Goal: Information Seeking & Learning: Learn about a topic

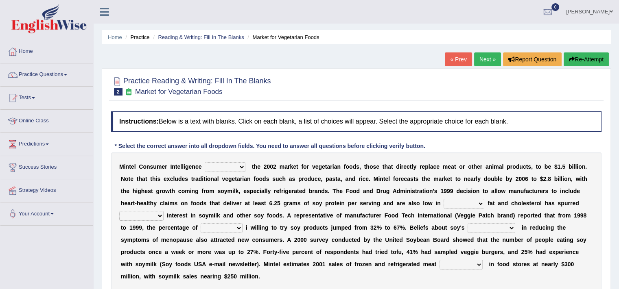
click at [451, 57] on link "« Prev" at bounding box center [458, 60] width 27 height 14
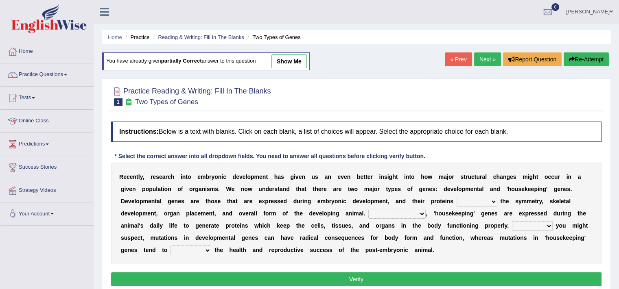
click at [345, 289] on div "Instructions: Below is a text with blanks. Click on each blank, a list of choic…" at bounding box center [356, 205] width 495 height 175
click at [255, 221] on div "R e c e n t l y , r e s e a r c h i n t o e m b r y o n i c d e v e l o p m e n…" at bounding box center [356, 214] width 491 height 102
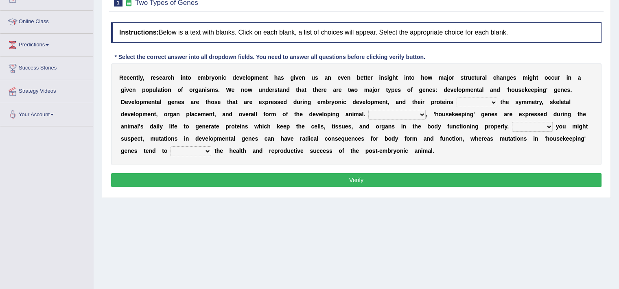
scroll to position [104, 0]
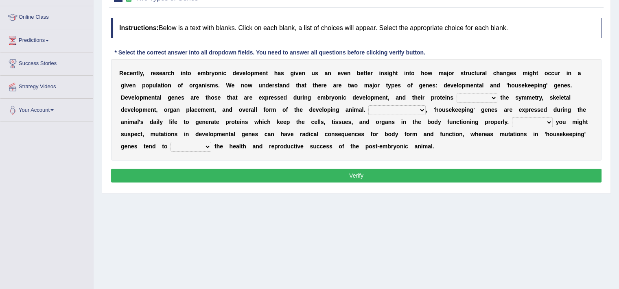
click at [349, 236] on div "Home Practice Reading & Writing: Fill In The Blanks Two Types of Genes You have…" at bounding box center [357, 99] width 526 height 407
click at [248, 88] on div "R e c e n t l y , r e s e a r c h i n t o e m b r y o n i c d e v e l o p m e n…" at bounding box center [356, 110] width 491 height 102
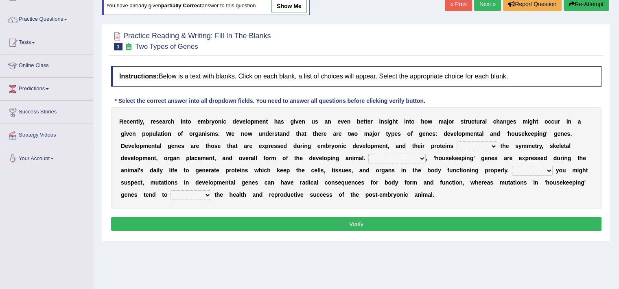
scroll to position [33, 0]
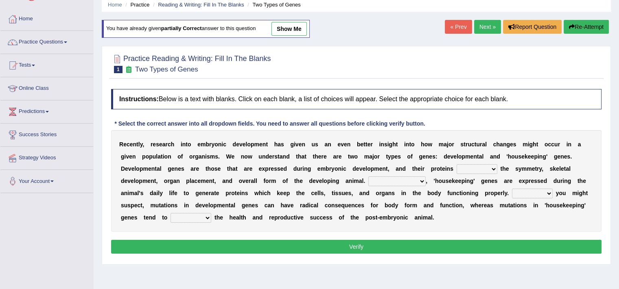
click at [478, 164] on select "push control hold elevate" at bounding box center [477, 169] width 41 height 10
click at [457, 164] on select "push control hold elevate" at bounding box center [477, 169] width 41 height 10
click at [480, 174] on div "R e c e n t l y , r e s e a r c h i n t o e m b r y o n i c d e v e l o p m e n…" at bounding box center [356, 181] width 491 height 102
click at [482, 169] on select "push control hold elevate" at bounding box center [477, 169] width 41 height 10
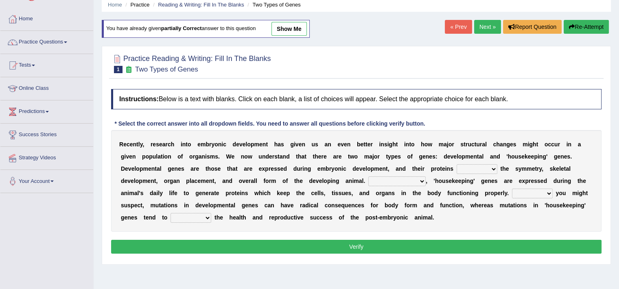
select select "hold"
click at [457, 164] on select "push control hold elevate" at bounding box center [477, 169] width 41 height 10
click at [401, 180] on select "Correspondingly Inclusively Conversely In contrast" at bounding box center [396, 182] width 57 height 10
select select "Correspondingly"
click at [368, 177] on select "Correspondingly Inclusively Conversely In contrast" at bounding box center [396, 182] width 57 height 10
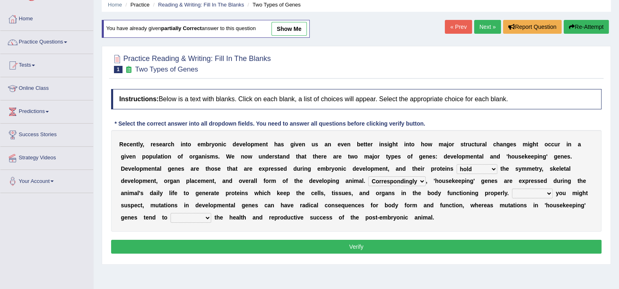
click at [522, 192] on select "For As With Within" at bounding box center [532, 194] width 41 height 10
select select "As"
click at [512, 189] on select "For As With Within" at bounding box center [532, 194] width 41 height 10
click at [197, 215] on select "affect effect interrupt defect" at bounding box center [191, 218] width 41 height 10
select select "effect"
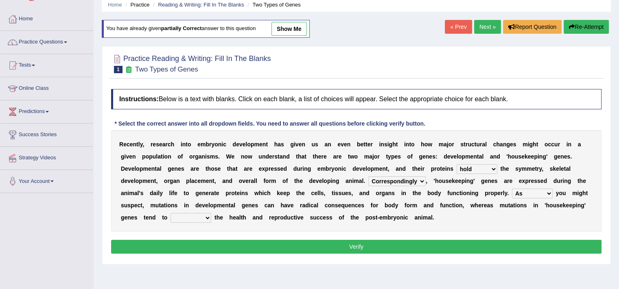
click at [171, 213] on select "affect effect interrupt defect" at bounding box center [191, 218] width 41 height 10
click at [254, 250] on button "Verify" at bounding box center [356, 247] width 491 height 14
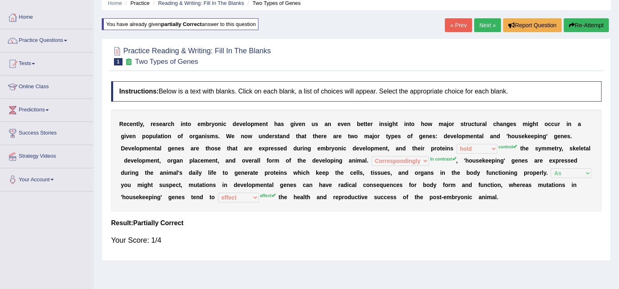
scroll to position [0, 0]
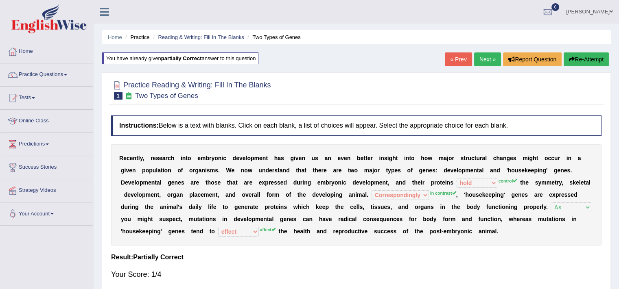
click at [482, 58] on link "Next »" at bounding box center [487, 60] width 27 height 14
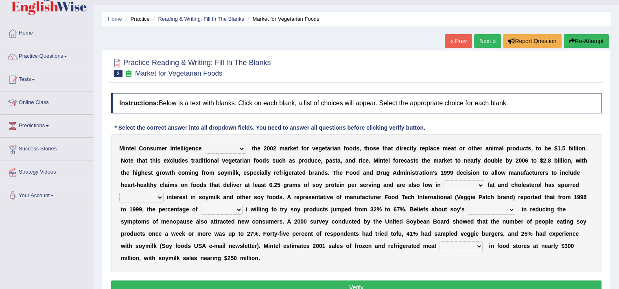
scroll to position [21, 0]
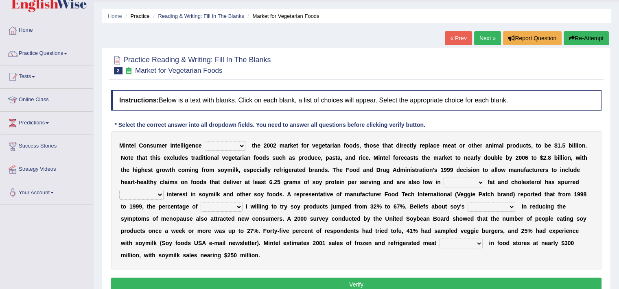
click at [239, 148] on select "deals fulfills creates estimates" at bounding box center [225, 146] width 41 height 10
select select "creates"
click at [205, 141] on select "deals fulfills creates estimates" at bounding box center [225, 146] width 41 height 10
click at [362, 171] on b at bounding box center [361, 170] width 3 height 7
click at [282, 204] on b "r" at bounding box center [283, 207] width 2 height 7
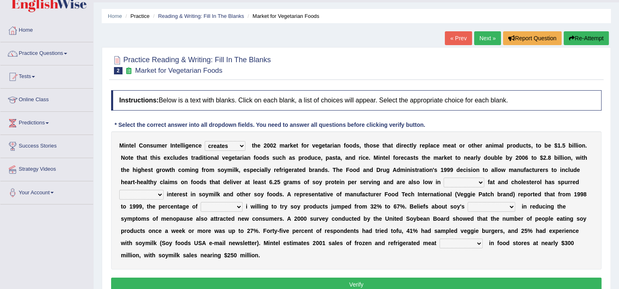
click at [256, 195] on b "s" at bounding box center [255, 194] width 3 height 7
click at [588, 59] on div at bounding box center [356, 64] width 491 height 25
click at [336, 186] on div "M i n t e l C o n s u m e r I n t e l l i g e n c e deals fulfills creates esti…" at bounding box center [356, 201] width 491 height 138
click at [458, 178] on select "saturated solid acid liquid" at bounding box center [464, 183] width 41 height 10
click at [444, 178] on select "saturated solid acid liquid" at bounding box center [464, 183] width 41 height 10
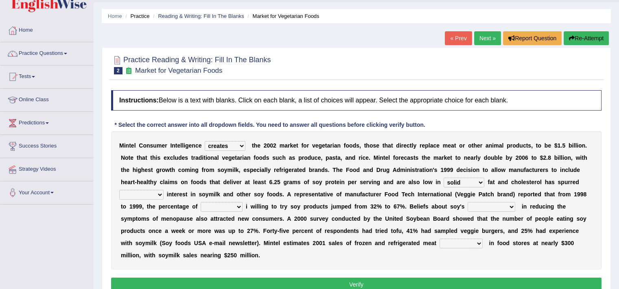
click at [466, 184] on select "saturated solid acid liquid" at bounding box center [464, 183] width 41 height 10
select select "saturated"
click at [444, 178] on select "saturated solid acid liquid" at bounding box center [464, 183] width 41 height 10
click at [142, 197] on select "good big tremendous extreme" at bounding box center [141, 195] width 44 height 10
select select "big"
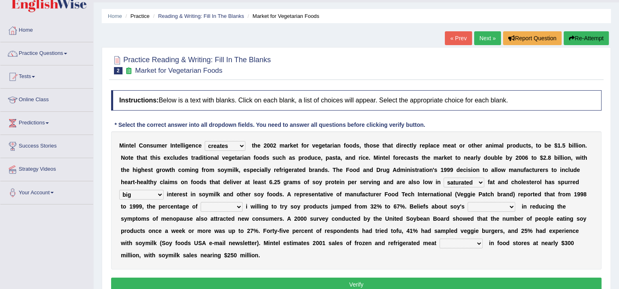
click at [119, 190] on select "good big tremendous extreme" at bounding box center [141, 195] width 44 height 10
click at [215, 208] on select "guests consumers customers clients" at bounding box center [222, 207] width 42 height 10
select select "consumers"
click at [201, 202] on select "guests consumers customers clients" at bounding box center [222, 207] width 42 height 10
click at [230, 210] on select "guests consumers customers clients" at bounding box center [222, 207] width 42 height 10
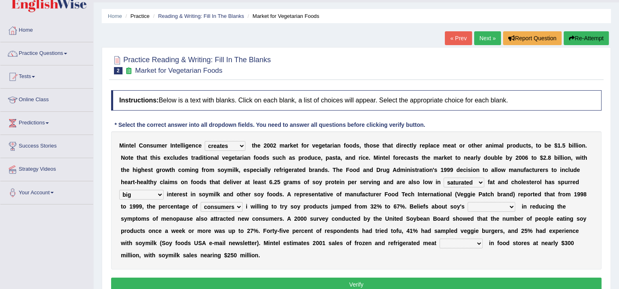
click at [230, 210] on select "guests consumers customers clients" at bounding box center [222, 207] width 42 height 10
click at [261, 208] on b "i" at bounding box center [261, 207] width 2 height 7
click at [485, 208] on select "effectiveness timeliness efficiency goodness" at bounding box center [492, 207] width 48 height 10
select select "effectiveness"
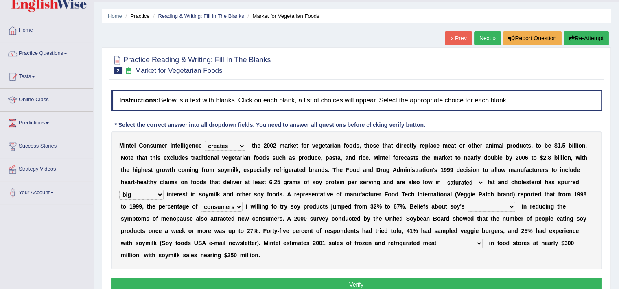
click at [468, 202] on select "effectiveness timeliness efficiency goodness" at bounding box center [492, 207] width 48 height 10
click at [494, 207] on select "effectiveness timeliness efficiency goodness" at bounding box center [492, 207] width 48 height 10
click at [468, 202] on select "effectiveness timeliness efficiency goodness" at bounding box center [492, 207] width 48 height 10
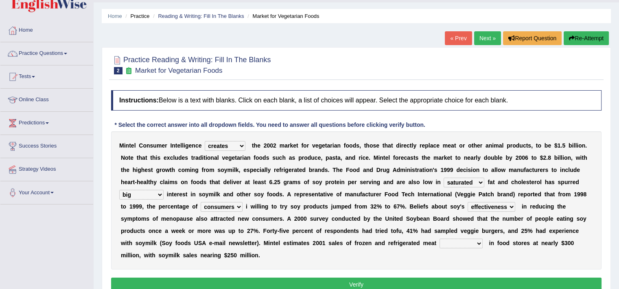
click at [440, 243] on select "foods choices staffs alternatives" at bounding box center [461, 244] width 43 height 10
click at [440, 239] on select "foods choices staffs alternatives" at bounding box center [461, 244] width 43 height 10
click at [336, 258] on div "M i n t e l C o n s u m e r I n t e l l i g e n c e deals fulfills creates esti…" at bounding box center [356, 201] width 491 height 138
click at [442, 243] on select "foods choices staffs alternatives" at bounding box center [461, 244] width 43 height 10
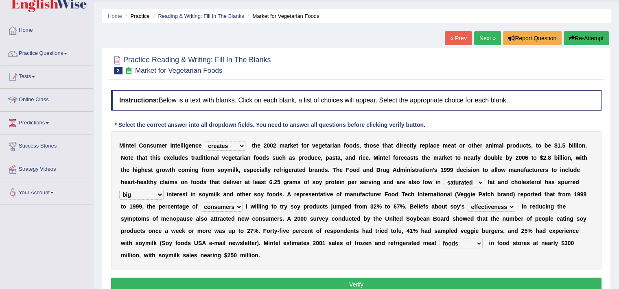
click at [452, 241] on select "foods choices staffs alternatives" at bounding box center [461, 244] width 43 height 10
select select "alternatives"
click at [440, 239] on select "foods choices staffs alternatives" at bounding box center [461, 244] width 43 height 10
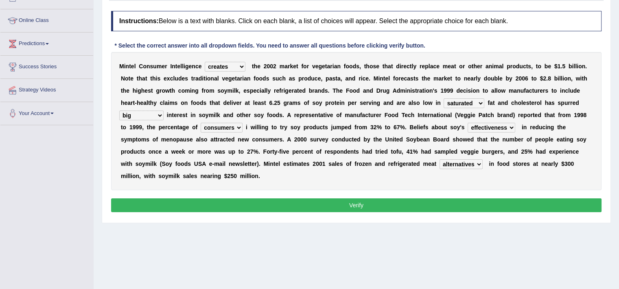
scroll to position [121, 0]
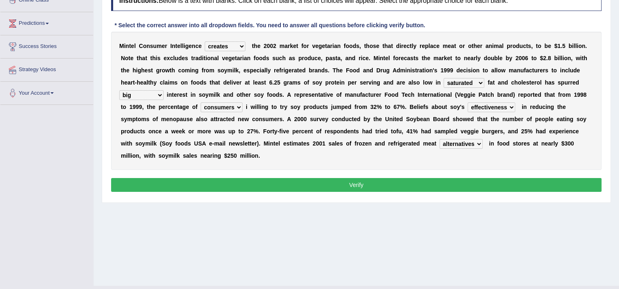
click at [374, 185] on button "Verify" at bounding box center [356, 185] width 491 height 14
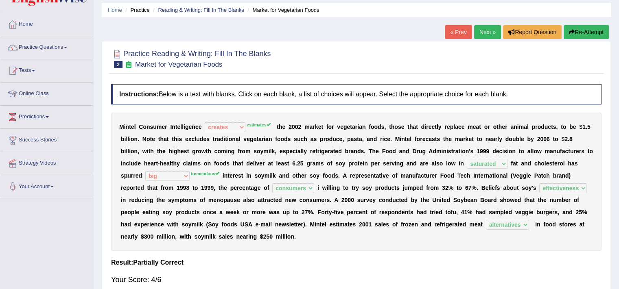
scroll to position [0, 0]
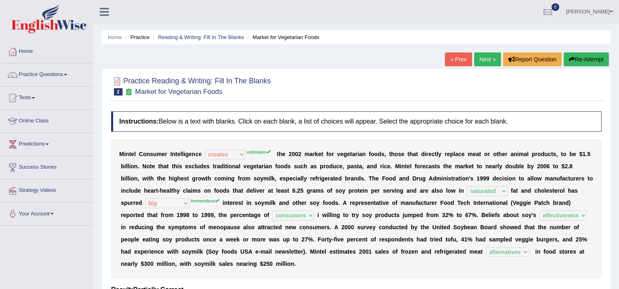
click at [493, 60] on link "Next »" at bounding box center [487, 60] width 27 height 14
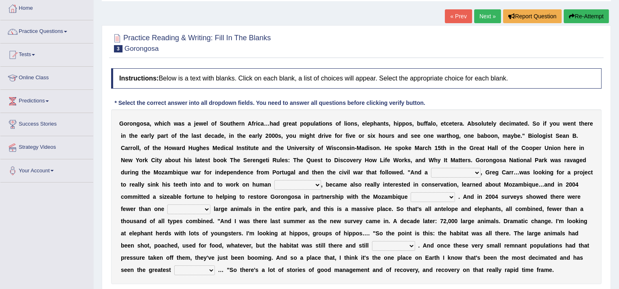
scroll to position [49, 0]
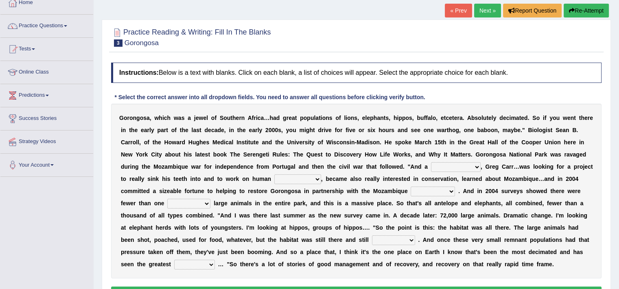
click at [438, 165] on select "passion solstice ballast philanthropist" at bounding box center [456, 167] width 50 height 10
click at [441, 167] on select "passion solstice ballast philanthropist" at bounding box center [456, 167] width 50 height 10
select select "philanthropist"
click at [431, 162] on select "passion solstice ballast philanthropist" at bounding box center [456, 167] width 50 height 10
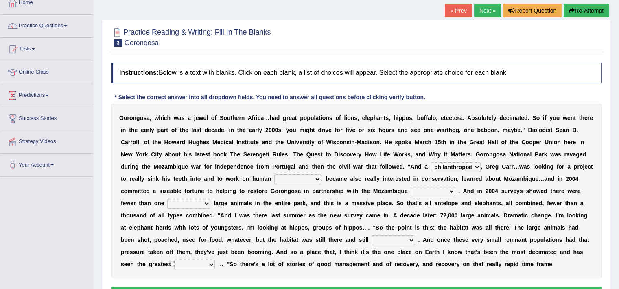
click at [287, 175] on select "negligence prevalence development malevolence" at bounding box center [297, 180] width 47 height 10
click at [274, 175] on select "negligence prevalence development malevolence" at bounding box center [297, 180] width 47 height 10
click at [298, 178] on select "negligence prevalence development malevolence" at bounding box center [297, 180] width 47 height 10
select select "negligence"
click at [274, 175] on select "negligence prevalence development malevolence" at bounding box center [297, 180] width 47 height 10
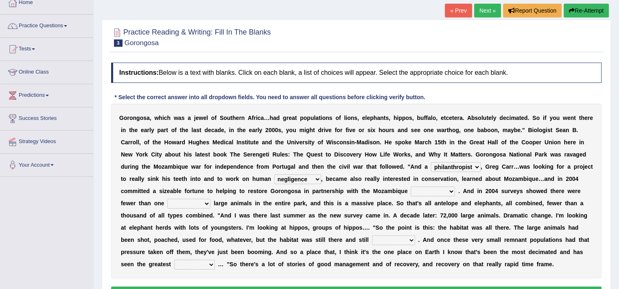
click at [431, 191] on select "parliament semanticist government journalist" at bounding box center [433, 192] width 44 height 10
select select "government"
click at [411, 187] on select "parliament semanticist government journalist" at bounding box center [433, 192] width 44 height 10
click at [197, 205] on select "deflowered embowered roundest thousand" at bounding box center [188, 204] width 43 height 10
select select "thousand"
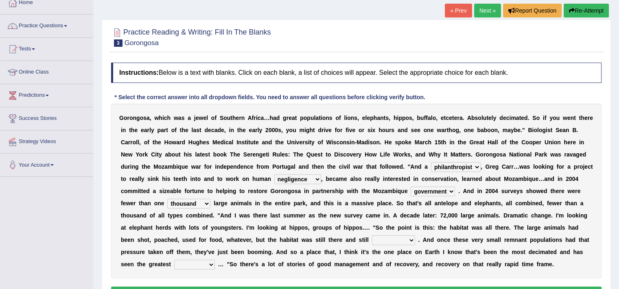
click at [167, 199] on select "deflowered embowered roundest thousand" at bounding box center [188, 204] width 43 height 10
click at [384, 236] on select "assertive incidental compulsive productive" at bounding box center [393, 241] width 43 height 10
select select "assertive"
click at [372, 236] on select "assertive incidental compulsive productive" at bounding box center [393, 241] width 43 height 10
click at [395, 242] on select "assertive incidental compulsive productive" at bounding box center [393, 241] width 43 height 10
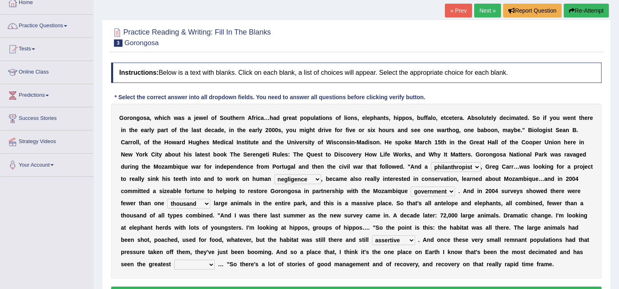
click at [395, 242] on select "assertive incidental compulsive productive" at bounding box center [393, 241] width 43 height 10
click at [186, 262] on select "recovery efficacy golly stumpy" at bounding box center [194, 265] width 41 height 10
select select "recovery"
click at [174, 260] on select "recovery efficacy golly stumpy" at bounding box center [194, 265] width 41 height 10
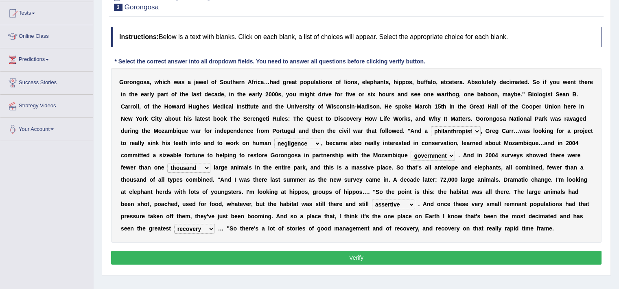
scroll to position [105, 0]
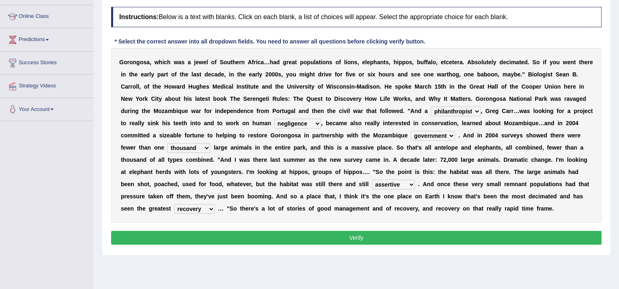
click at [337, 236] on button "Verify" at bounding box center [356, 238] width 491 height 14
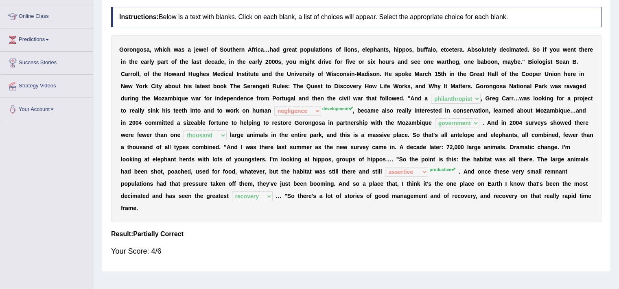
click at [358, 231] on h4 "Result:" at bounding box center [356, 234] width 491 height 7
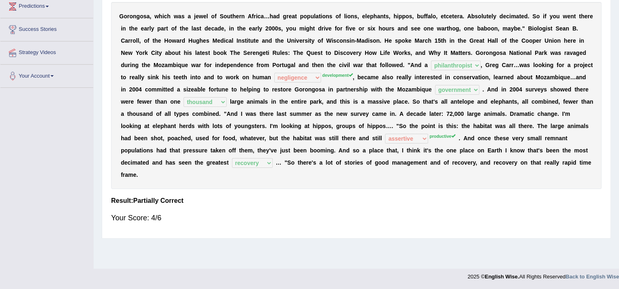
scroll to position [0, 0]
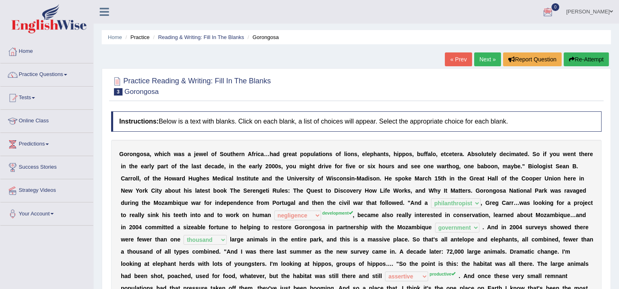
click at [483, 61] on link "Next »" at bounding box center [487, 60] width 27 height 14
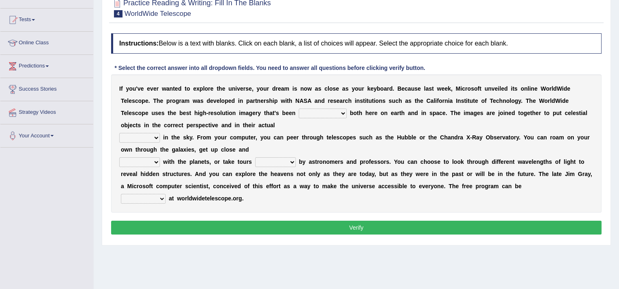
click at [324, 114] on select "degraded ascended remonstrated generated" at bounding box center [323, 114] width 48 height 10
click at [373, 136] on b at bounding box center [374, 137] width 3 height 7
click at [319, 117] on div "I f y o u ' v e e v e r w a n t e d t o e x p l o r e t h e u n i v e r s e , y…" at bounding box center [356, 144] width 491 height 138
click at [326, 112] on select "degraded ascended remonstrated generated" at bounding box center [323, 114] width 48 height 10
select select "generated"
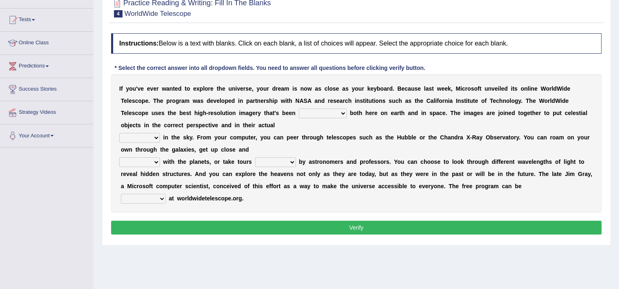
click at [299, 109] on select "degraded ascended remonstrated generated" at bounding box center [323, 114] width 48 height 10
click at [370, 129] on div "I f y o u ' v e e v e r w a n t e d t o e x p l o r e t h e u n i v e r s e , y…" at bounding box center [356, 144] width 491 height 138
click at [146, 139] on select "aspects parts conditions positions" at bounding box center [139, 138] width 41 height 10
select select "positions"
click at [119, 133] on select "aspects parts conditions positions" at bounding box center [139, 138] width 41 height 10
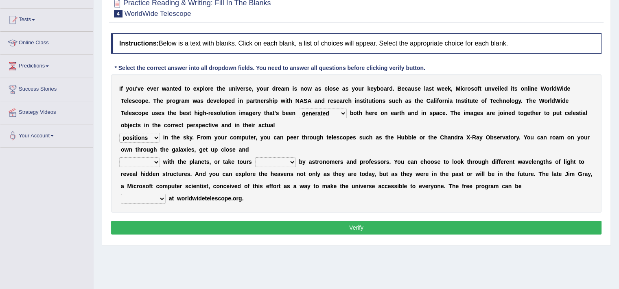
click at [130, 162] on select "personal individual apart polite" at bounding box center [139, 163] width 41 height 10
click at [119, 158] on select "personal individual apart polite" at bounding box center [139, 163] width 41 height 10
click at [262, 151] on div "I f y o u ' v e e v e r w a n t e d t o e x p l o r e t h e u n i v e r s e , y…" at bounding box center [356, 144] width 491 height 138
click at [132, 164] on select "personal individual apart polite" at bounding box center [139, 163] width 41 height 10
select select "apart"
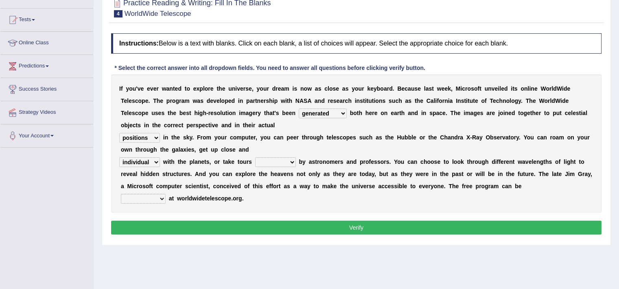
click at [119, 158] on select "personal individual apart polite" at bounding box center [139, 163] width 41 height 10
click at [287, 158] on select "guide guided guiding to guide" at bounding box center [275, 163] width 41 height 10
select select "guided"
click at [255, 158] on select "guide guided guiding to guide" at bounding box center [275, 163] width 41 height 10
click at [144, 201] on select "upheld downloaded loaded posted" at bounding box center [143, 199] width 45 height 10
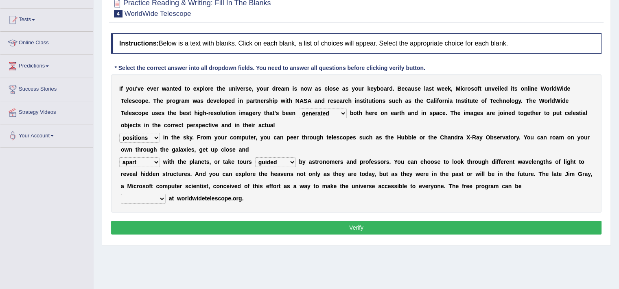
click at [144, 201] on select "upheld downloaded loaded posted" at bounding box center [143, 199] width 45 height 10
select select "downloaded"
click at [121, 194] on select "upheld downloaded loaded posted" at bounding box center [143, 199] width 45 height 10
click at [174, 225] on button "Verify" at bounding box center [356, 228] width 491 height 14
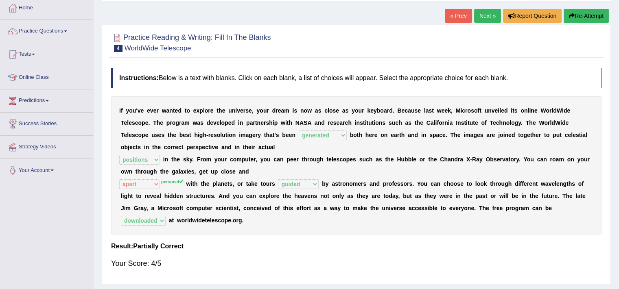
scroll to position [45, 0]
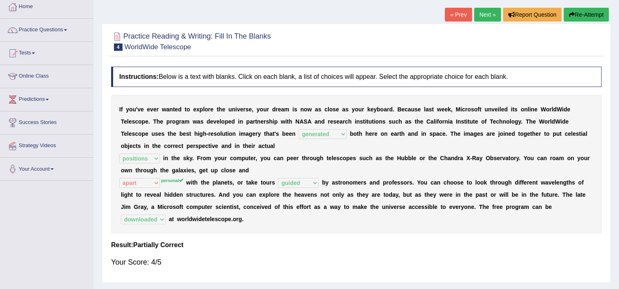
click at [263, 158] on b "y" at bounding box center [262, 158] width 3 height 7
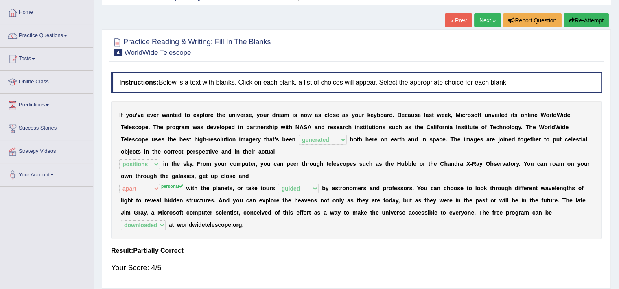
scroll to position [0, 0]
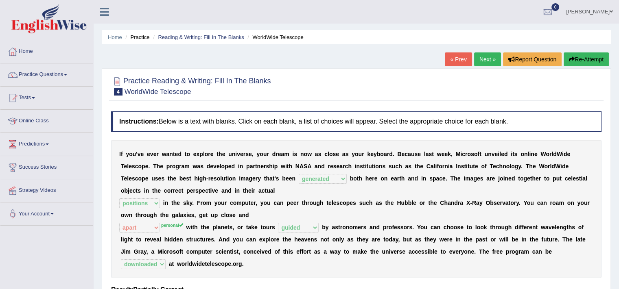
click at [586, 58] on button "Re-Attempt" at bounding box center [586, 60] width 45 height 14
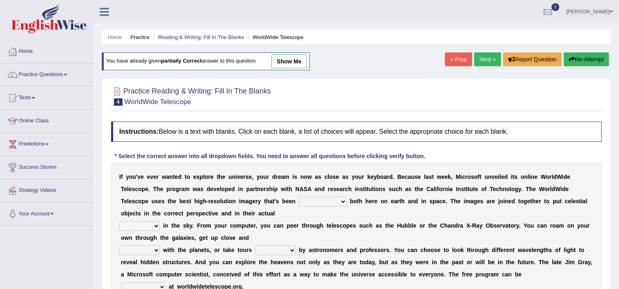
click at [488, 59] on link "Next »" at bounding box center [487, 60] width 27 height 14
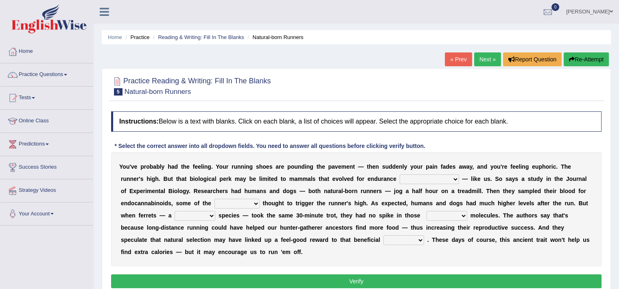
click at [430, 175] on select "dykes personalize classifies exercise" at bounding box center [429, 180] width 59 height 10
select select "exercise"
click at [400, 175] on select "dykes personalize classifies exercise" at bounding box center [429, 180] width 59 height 10
click at [427, 184] on div "Y o u ' v e p r o b a b l y h a d t h e f e e l i n g . Y o u r r u n n i n g s…" at bounding box center [356, 210] width 491 height 114
click at [423, 177] on select "dykes personalize classifies exercise" at bounding box center [429, 180] width 59 height 10
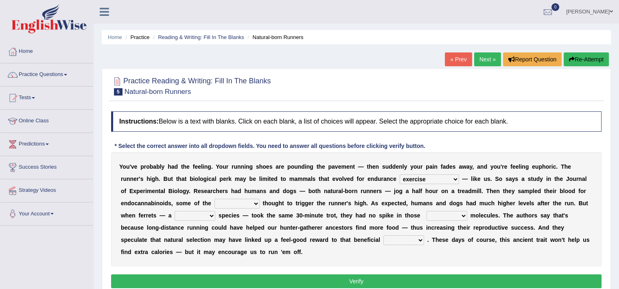
click at [423, 177] on select "dykes personalize classifies exercise" at bounding box center [429, 180] width 59 height 10
click at [238, 204] on select "almshouse turnarounds compounds foxhounds" at bounding box center [237, 204] width 45 height 10
select select "compounds"
click at [215, 199] on select "almshouse turnarounds compounds foxhounds" at bounding box center [237, 204] width 45 height 10
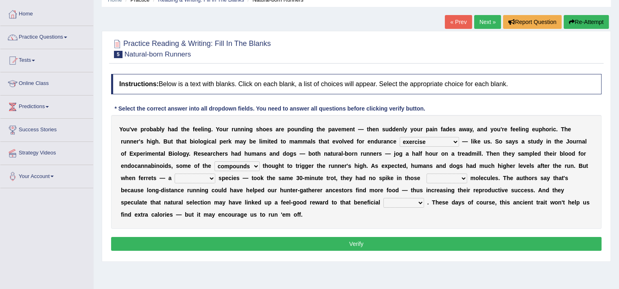
scroll to position [37, 0]
click at [193, 177] on select "excellency merely faerie sedentary" at bounding box center [195, 179] width 41 height 10
select select "sedentary"
click at [175, 174] on select "excellency merely faerie sedentary" at bounding box center [195, 179] width 41 height 10
click at [447, 183] on div "Y o u ' v e p r o b a b l y h a d t h e f e e l i n g . Y o u r r u n n i n g s…" at bounding box center [356, 172] width 491 height 114
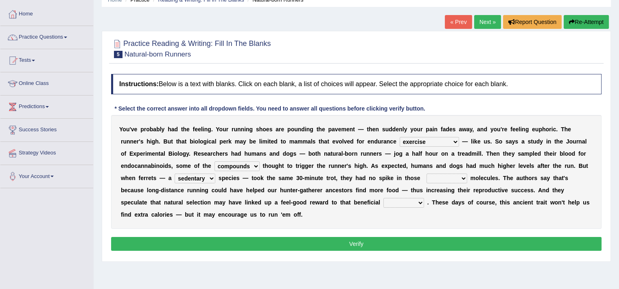
click at [443, 180] on select "groaned feel-good inchoate loaned" at bounding box center [447, 179] width 41 height 10
select select "inchoate"
click at [427, 174] on select "groaned feel-good inchoate loaned" at bounding box center [447, 179] width 41 height 10
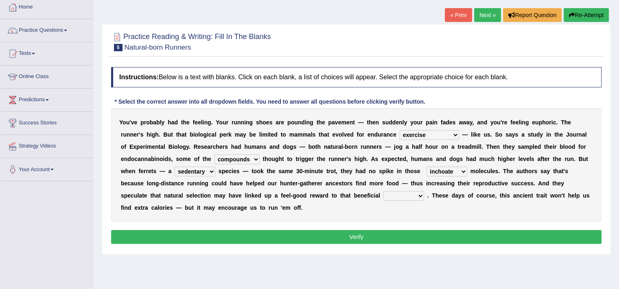
scroll to position [45, 0]
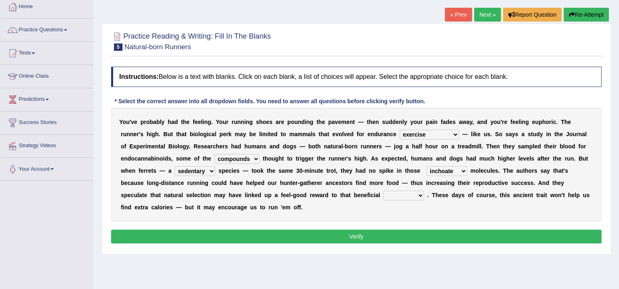
click at [342, 203] on div "Y o u ' v e p r o b a b l y h a d t h e f e e l i n g . Y o u r r u n n i n g s…" at bounding box center [356, 165] width 491 height 114
click at [384, 191] on select "wager exchanger behavior regulator" at bounding box center [404, 196] width 41 height 10
select select "behavior"
click at [384, 191] on select "wager exchanger behavior regulator" at bounding box center [404, 196] width 41 height 10
click at [367, 232] on button "Verify" at bounding box center [356, 237] width 491 height 14
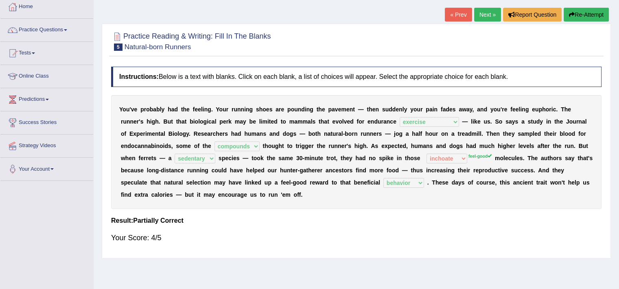
click at [280, 225] on div "Instructions: Below is a text with blanks. Click on each blank, a list of choic…" at bounding box center [356, 159] width 495 height 192
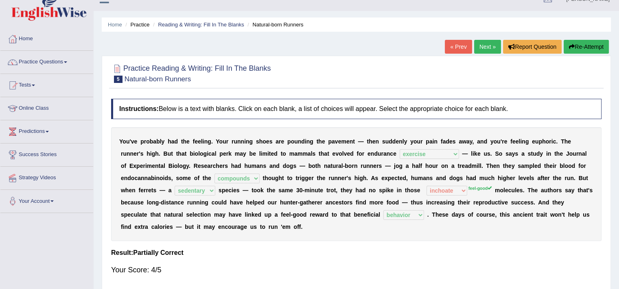
scroll to position [0, 0]
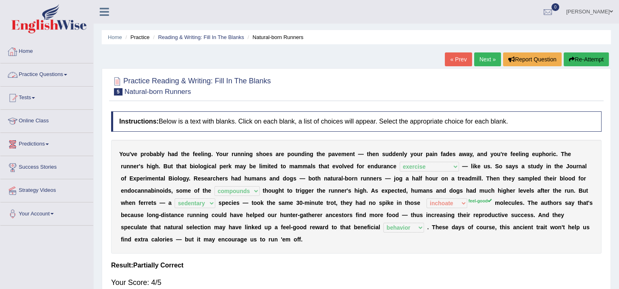
click at [55, 76] on link "Practice Questions" at bounding box center [46, 74] width 93 height 20
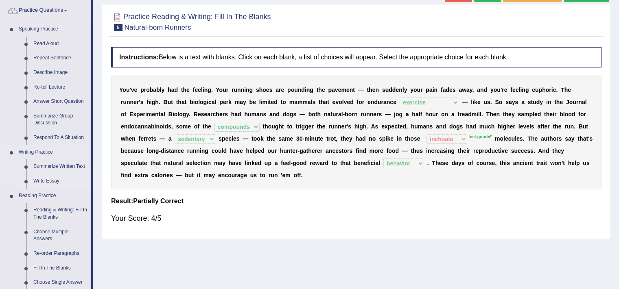
scroll to position [76, 0]
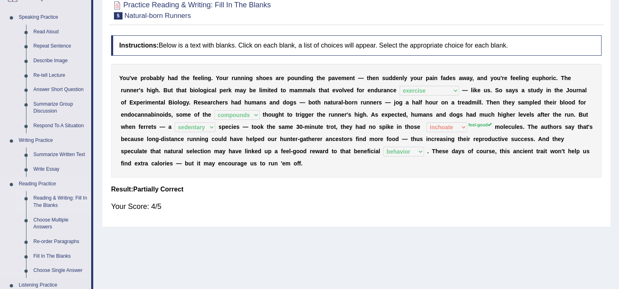
click at [45, 198] on link "Reading & Writing: Fill In The Blanks" at bounding box center [60, 202] width 61 height 22
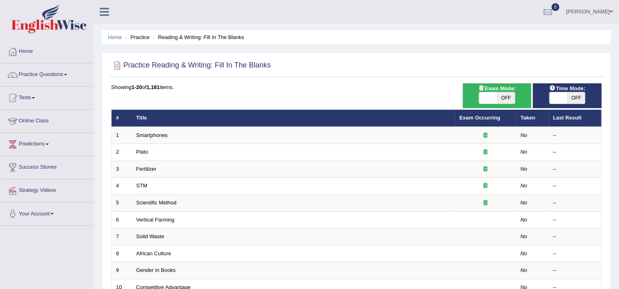
click at [566, 101] on span at bounding box center [559, 97] width 18 height 11
checkbox input "true"
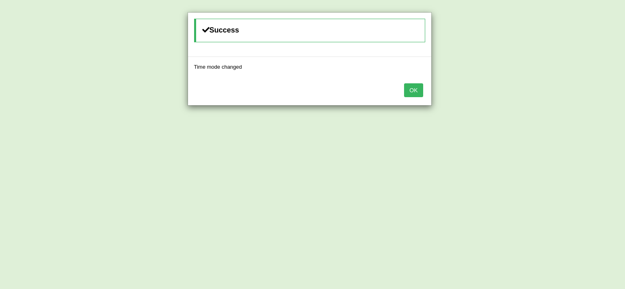
click at [407, 86] on button "OK" at bounding box center [413, 90] width 19 height 14
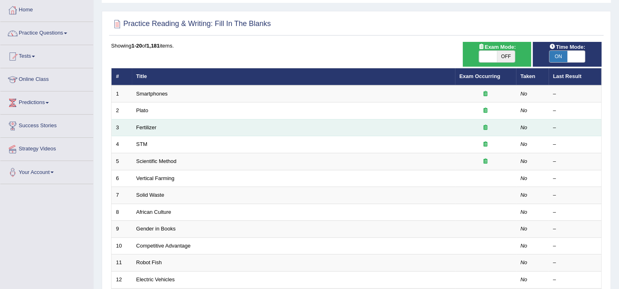
scroll to position [50, 0]
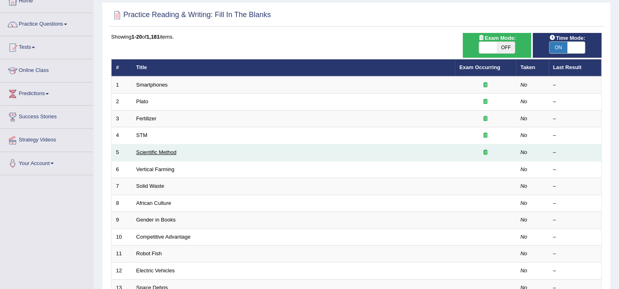
click at [169, 151] on link "Scientific Method" at bounding box center [156, 152] width 40 height 6
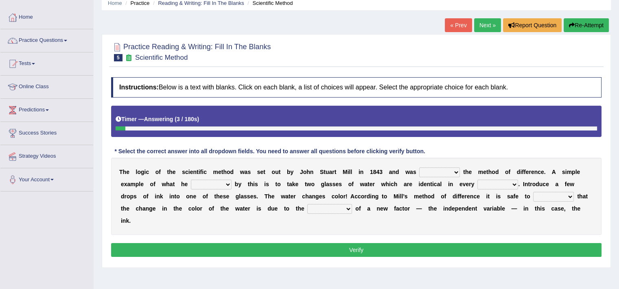
scroll to position [41, 0]
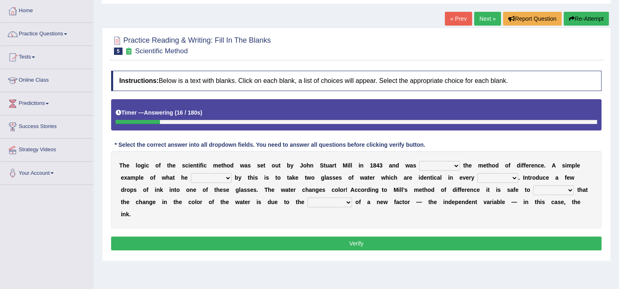
click at [436, 166] on select "pointed claimed demanded named" at bounding box center [439, 166] width 41 height 10
select select "named"
click at [419, 161] on select "pointed claimed demanded named" at bounding box center [439, 166] width 41 height 10
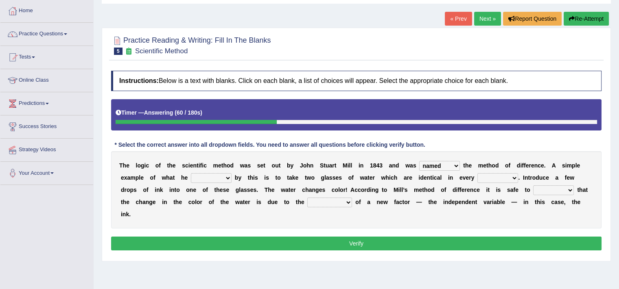
click at [214, 180] on select "capped charged found meant" at bounding box center [211, 178] width 41 height 10
select select "meant"
click at [191, 173] on select "capped charged found meant" at bounding box center [211, 178] width 41 height 10
click at [488, 177] on select "thought identity measure respect" at bounding box center [498, 178] width 41 height 10
select select "measure"
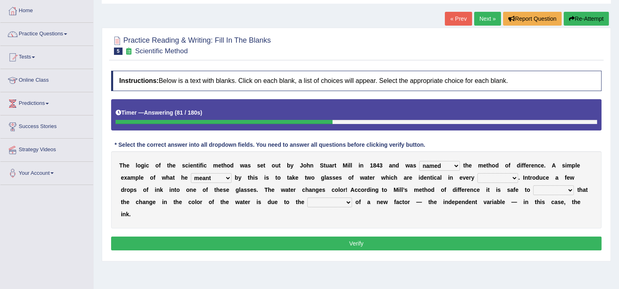
click at [478, 173] on select "thought identity measure respect" at bounding box center [498, 178] width 41 height 10
click at [508, 177] on select "thought identity measure respect" at bounding box center [498, 178] width 41 height 10
click at [546, 192] on select "assume discuss prefer acclaim" at bounding box center [553, 191] width 41 height 10
select select "prefer"
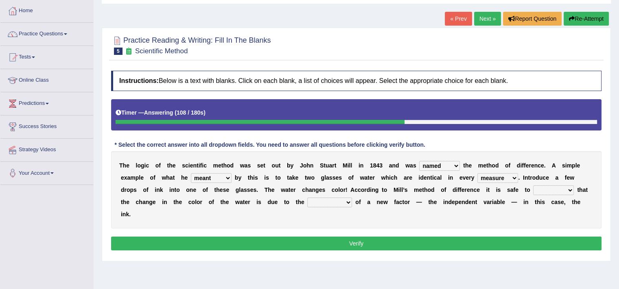
click at [533, 186] on select "assume discuss prefer acclaim" at bounding box center [553, 191] width 41 height 10
click at [342, 202] on select "introduction magnitude preparation purification" at bounding box center [329, 203] width 45 height 10
select select "magnitude"
click at [307, 198] on select "introduction magnitude preparation purification" at bounding box center [329, 203] width 45 height 10
click at [437, 203] on b at bounding box center [438, 202] width 3 height 7
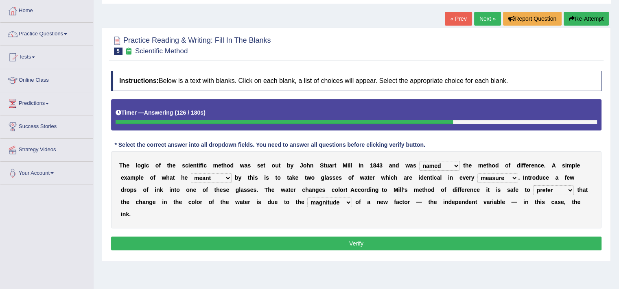
click at [326, 199] on select "introduction magnitude preparation purification" at bounding box center [329, 203] width 45 height 10
click at [449, 167] on select "pointed claimed demanded named" at bounding box center [439, 166] width 41 height 10
click at [440, 166] on select "pointed claimed demanded named" at bounding box center [439, 166] width 41 height 10
click at [503, 175] on select "thought identity measure respect" at bounding box center [498, 178] width 41 height 10
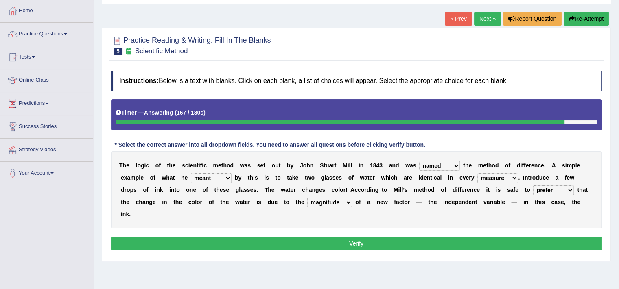
click at [503, 175] on select "thought identity measure respect" at bounding box center [498, 178] width 41 height 10
click at [559, 190] on select "assume discuss prefer acclaim" at bounding box center [553, 191] width 41 height 10
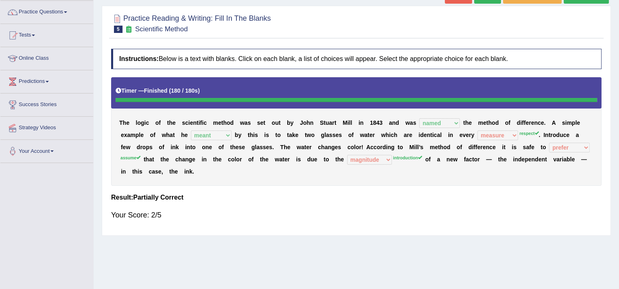
scroll to position [0, 0]
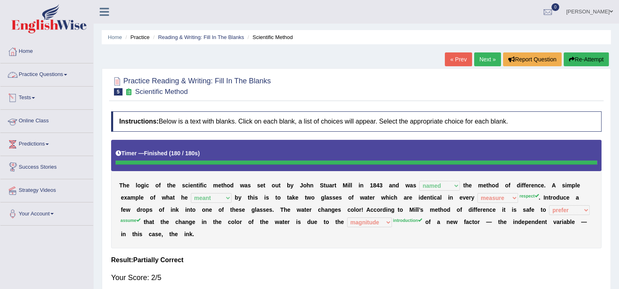
click at [50, 72] on link "Practice Questions" at bounding box center [46, 74] width 93 height 20
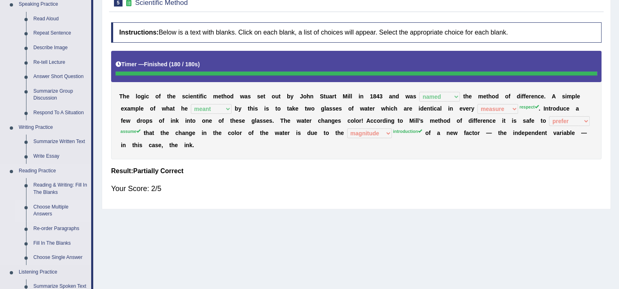
scroll to position [90, 0]
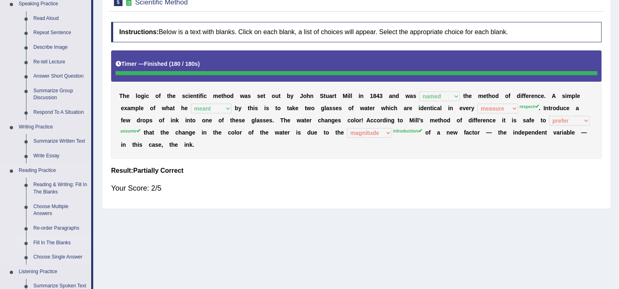
click at [51, 241] on link "Fill In The Blanks" at bounding box center [60, 243] width 61 height 15
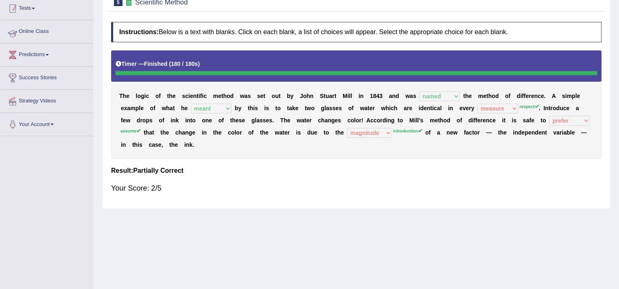
scroll to position [92, 0]
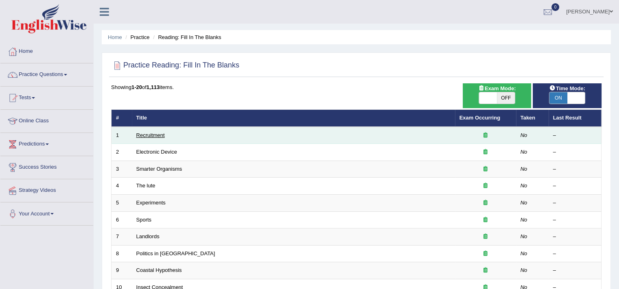
click at [157, 136] on link "Recruitment" at bounding box center [150, 135] width 28 height 6
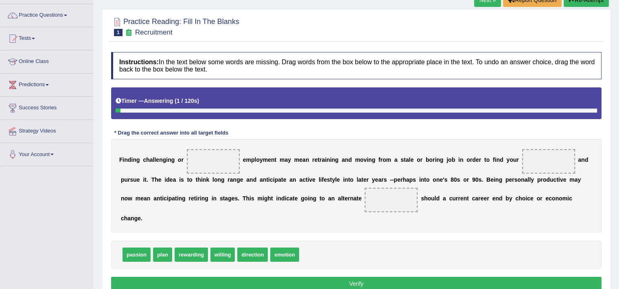
scroll to position [81, 0]
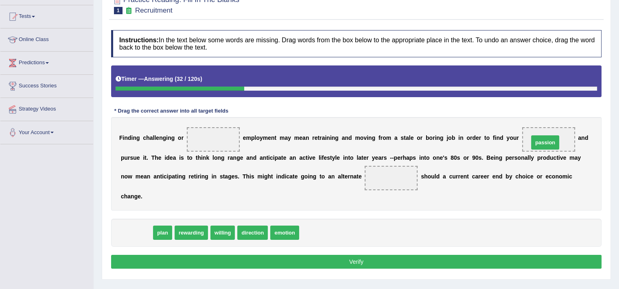
drag, startPoint x: 139, startPoint y: 236, endPoint x: 548, endPoint y: 145, distance: 419.5
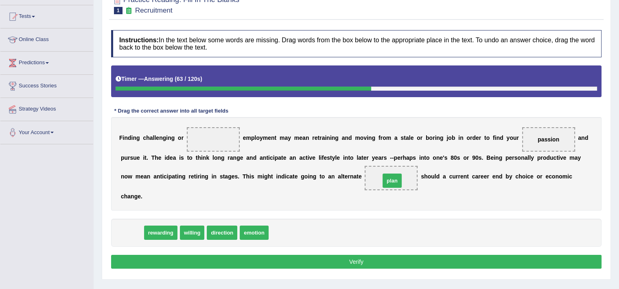
drag, startPoint x: 134, startPoint y: 230, endPoint x: 391, endPoint y: 178, distance: 262.1
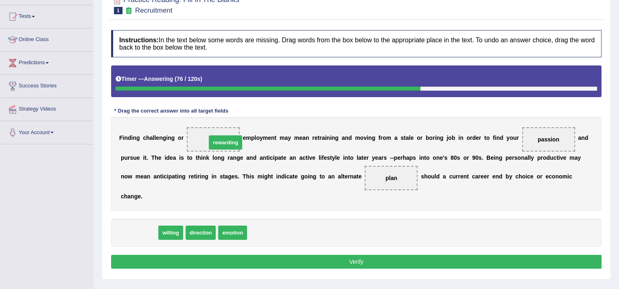
drag, startPoint x: 229, startPoint y: 160, endPoint x: 221, endPoint y: 140, distance: 21.4
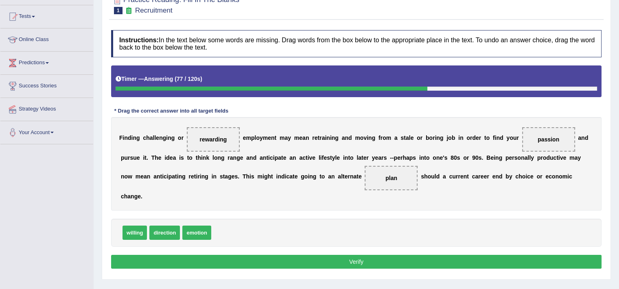
click at [305, 217] on div "Instructions: In the text below some words are missing. Drag words from the box…" at bounding box center [356, 151] width 495 height 250
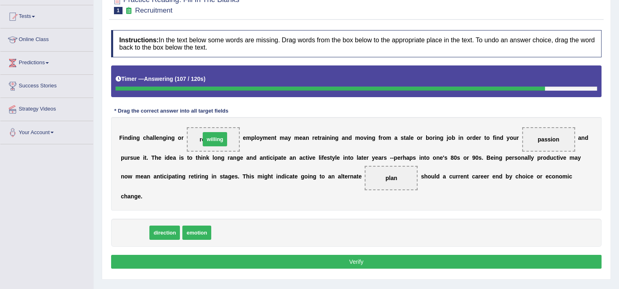
drag, startPoint x: 135, startPoint y: 236, endPoint x: 215, endPoint y: 142, distance: 123.3
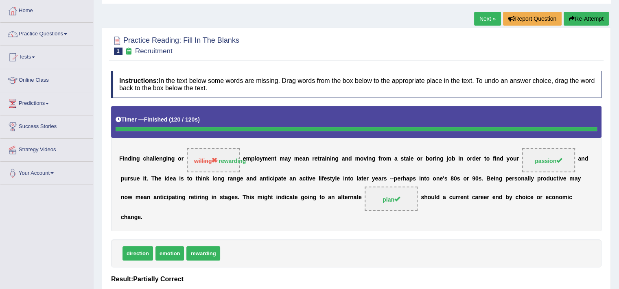
scroll to position [0, 0]
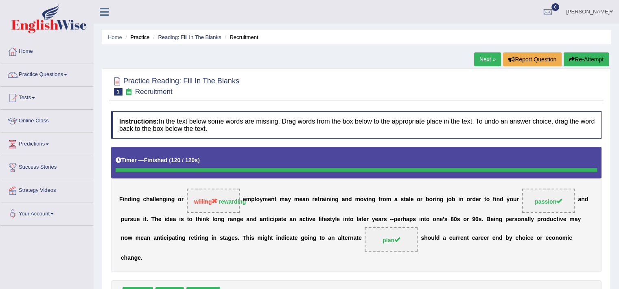
click at [482, 57] on link "Next »" at bounding box center [487, 60] width 27 height 14
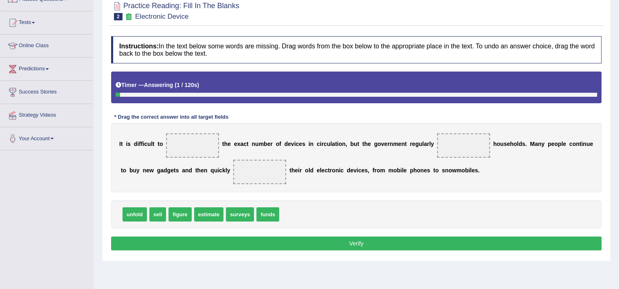
scroll to position [99, 0]
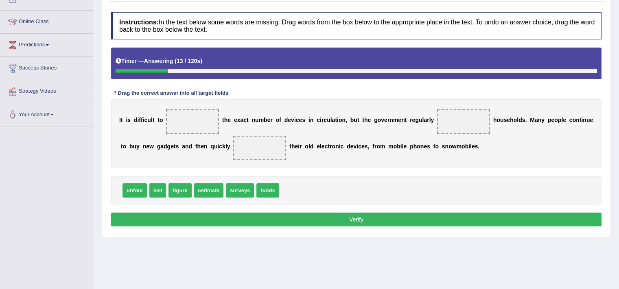
drag, startPoint x: 211, startPoint y: 188, endPoint x: 200, endPoint y: 122, distance: 67.2
drag, startPoint x: 209, startPoint y: 193, endPoint x: 198, endPoint y: 107, distance: 86.3
drag, startPoint x: 210, startPoint y: 192, endPoint x: 196, endPoint y: 123, distance: 70.3
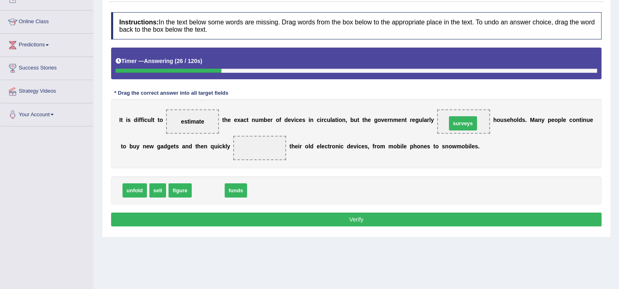
drag, startPoint x: 216, startPoint y: 186, endPoint x: 469, endPoint y: 120, distance: 261.2
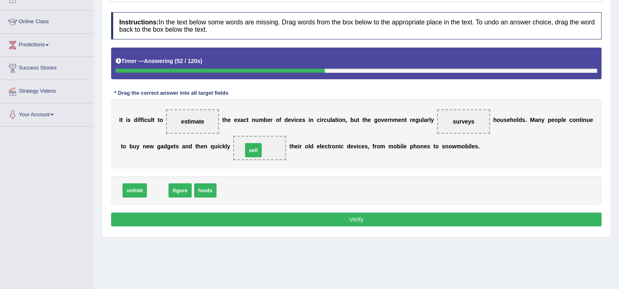
drag, startPoint x: 159, startPoint y: 189, endPoint x: 254, endPoint y: 149, distance: 103.8
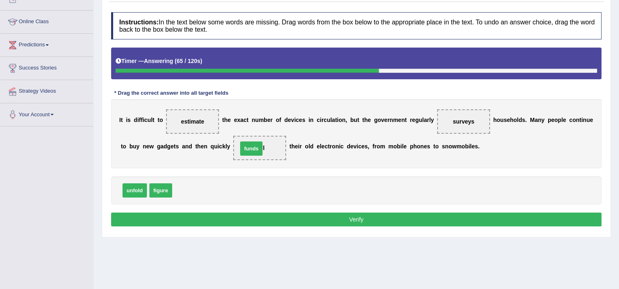
drag, startPoint x: 194, startPoint y: 189, endPoint x: 259, endPoint y: 147, distance: 77.5
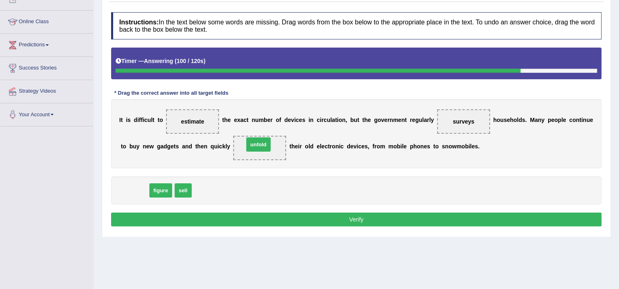
drag, startPoint x: 130, startPoint y: 187, endPoint x: 252, endPoint y: 142, distance: 130.3
click at [264, 219] on button "Verify" at bounding box center [356, 220] width 491 height 14
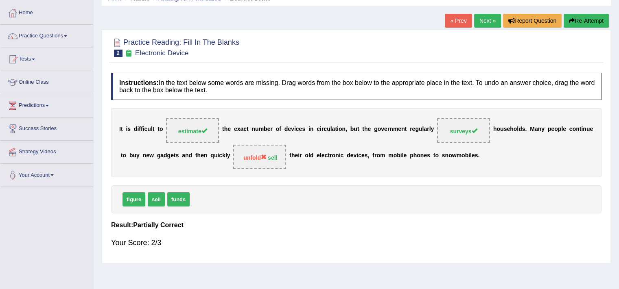
scroll to position [0, 0]
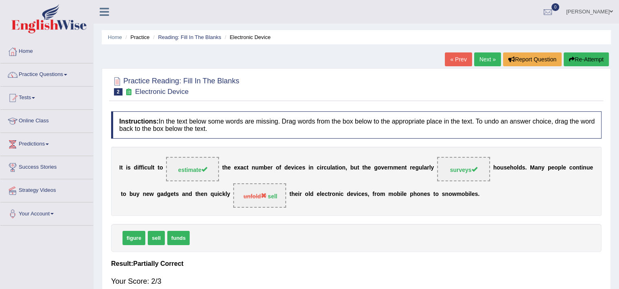
click at [480, 63] on link "Next »" at bounding box center [487, 60] width 27 height 14
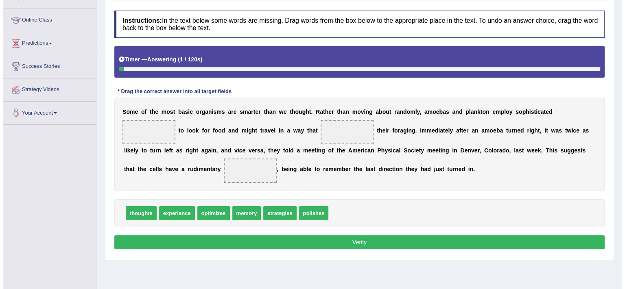
scroll to position [114, 0]
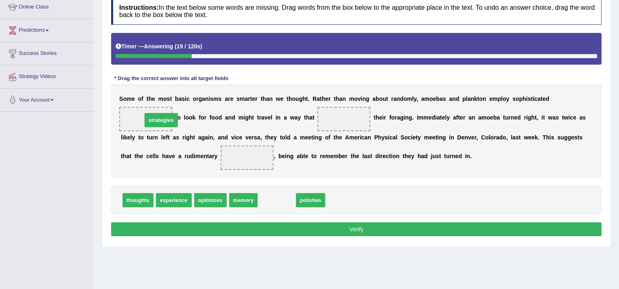
drag, startPoint x: 279, startPoint y: 197, endPoint x: 161, endPoint y: 116, distance: 143.3
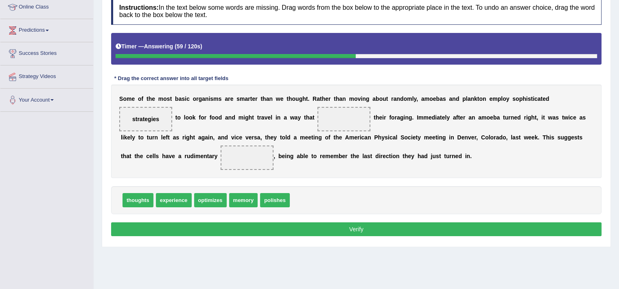
drag, startPoint x: 248, startPoint y: 202, endPoint x: 239, endPoint y: 146, distance: 57.2
drag, startPoint x: 242, startPoint y: 205, endPoint x: 245, endPoint y: 154, distance: 51.0
drag, startPoint x: 245, startPoint y: 199, endPoint x: 250, endPoint y: 158, distance: 41.8
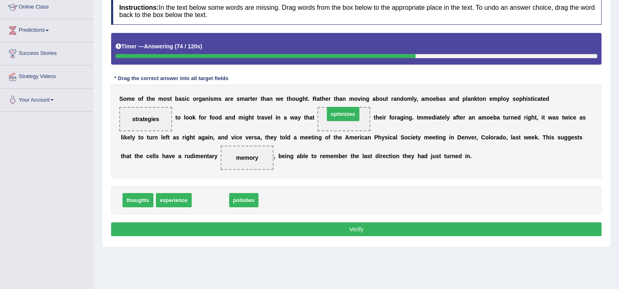
drag, startPoint x: 213, startPoint y: 200, endPoint x: 344, endPoint y: 115, distance: 156.1
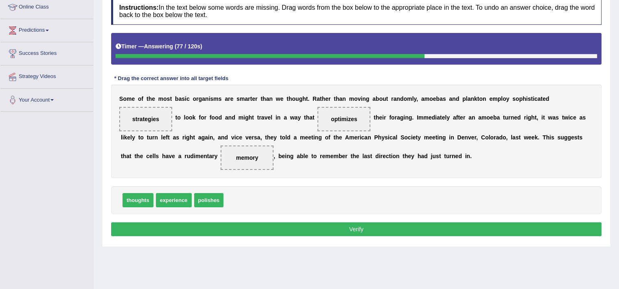
click at [313, 224] on button "Verify" at bounding box center [356, 230] width 491 height 14
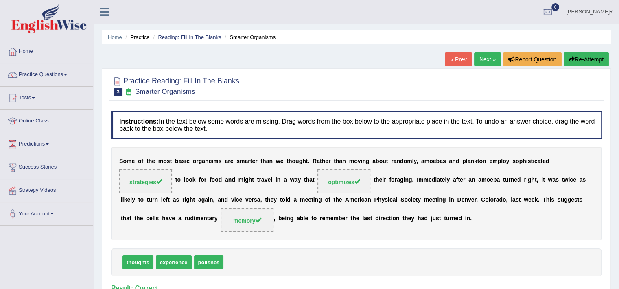
scroll to position [0, 0]
click at [480, 55] on link "Next »" at bounding box center [487, 60] width 27 height 14
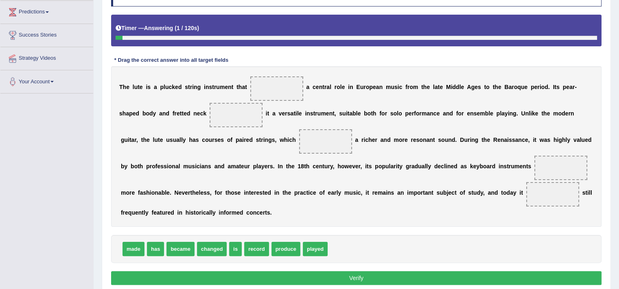
scroll to position [133, 0]
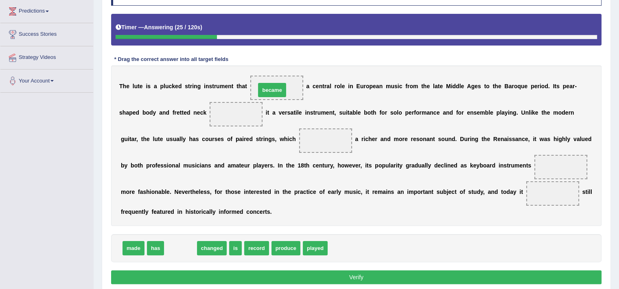
drag, startPoint x: 180, startPoint y: 248, endPoint x: 272, endPoint y: 91, distance: 181.9
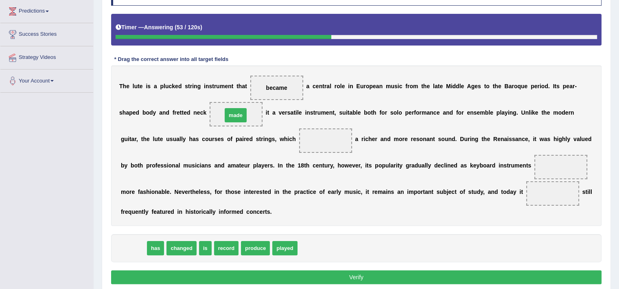
drag, startPoint x: 139, startPoint y: 245, endPoint x: 241, endPoint y: 112, distance: 168.2
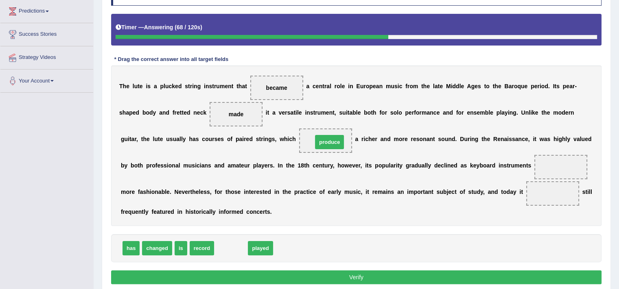
drag, startPoint x: 231, startPoint y: 251, endPoint x: 329, endPoint y: 145, distance: 144.4
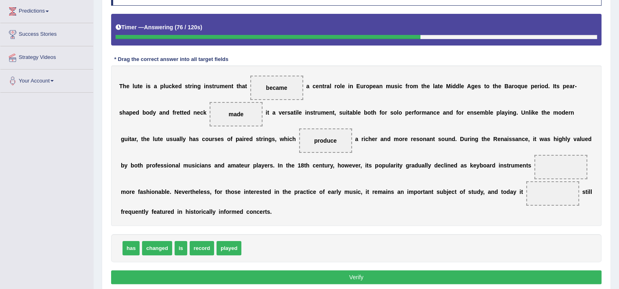
click at [346, 213] on div "T h e l u t e i s a p l u c k e d s t r i n g i n s t r u m e n t t h a t becam…" at bounding box center [356, 146] width 491 height 161
drag, startPoint x: 291, startPoint y: 96, endPoint x: 527, endPoint y: 182, distance: 251.4
click at [527, 182] on div "T h e l u t e i s a p l u c k e d s t r i n g i n s t r u m e n t t h a t becam…" at bounding box center [356, 146] width 491 height 161
drag, startPoint x: 289, startPoint y: 85, endPoint x: 519, endPoint y: 164, distance: 243.0
click at [542, 172] on div "T h e l u t e i s a p l u c k e d s t r i n g i n s t r u m e n t t h a t becam…" at bounding box center [356, 146] width 491 height 161
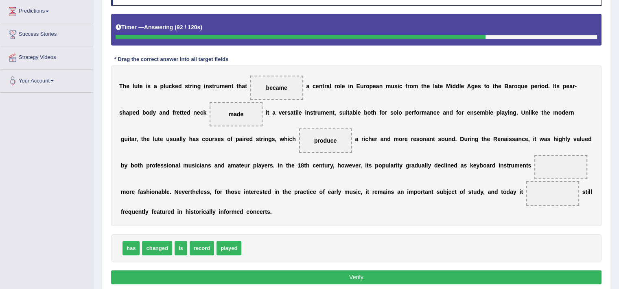
drag, startPoint x: 285, startPoint y: 96, endPoint x: 306, endPoint y: 216, distance: 121.8
click at [306, 216] on div "T h e l u t e i s a p l u c k e d s t r i n g i n s t r u m e n t t h a t becam…" at bounding box center [356, 146] width 491 height 161
click at [268, 96] on span "became" at bounding box center [276, 88] width 53 height 24
drag, startPoint x: 275, startPoint y: 91, endPoint x: 252, endPoint y: 248, distance: 158.4
click at [252, 248] on div "Instructions: In the text below some words are missing. Drag words from the box…" at bounding box center [356, 132] width 495 height 317
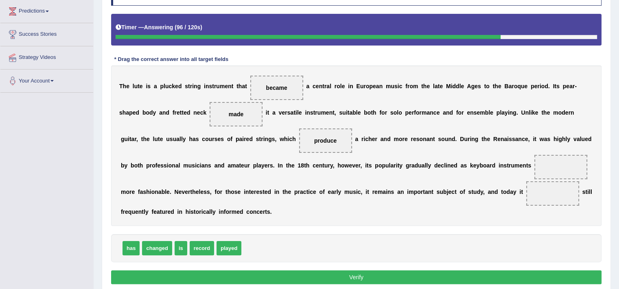
click at [281, 95] on span "became" at bounding box center [276, 88] width 53 height 24
drag, startPoint x: 281, startPoint y: 95, endPoint x: 303, endPoint y: 194, distance: 101.1
click at [303, 194] on div "T h e l u t e i s a p l u c k e d s t r i n g i n s t r u m e n t t h a t becam…" at bounding box center [356, 146] width 491 height 161
drag, startPoint x: 280, startPoint y: 84, endPoint x: 562, endPoint y: 164, distance: 293.2
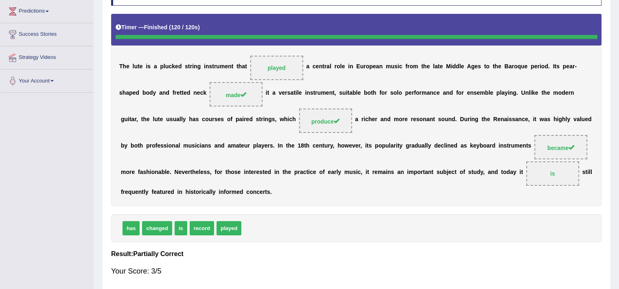
scroll to position [161, 0]
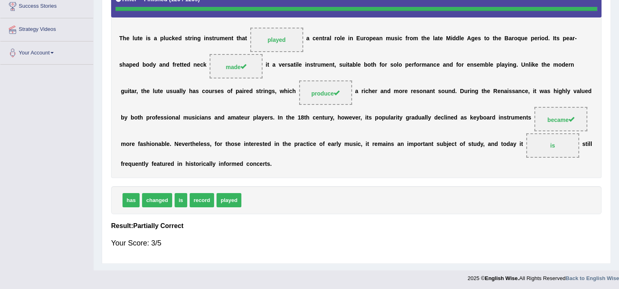
click at [481, 199] on div "has changed is record played" at bounding box center [356, 200] width 491 height 28
click at [430, 199] on div "has changed is record played" at bounding box center [356, 200] width 491 height 28
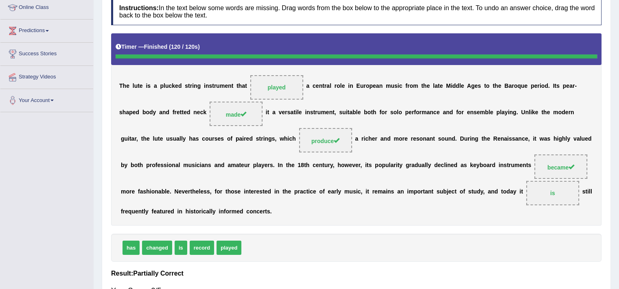
scroll to position [115, 0]
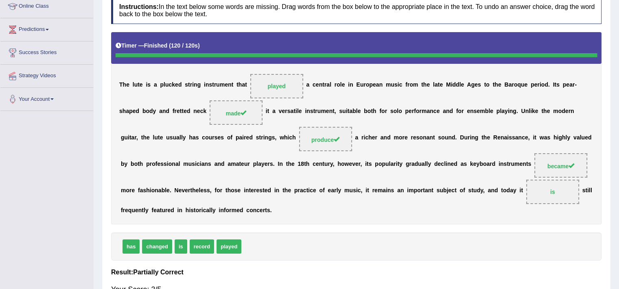
click at [471, 153] on div "T h e l u t e i s a p l u c k e d s t r i n g i n s t r u m e n t t h a t playe…" at bounding box center [356, 128] width 491 height 192
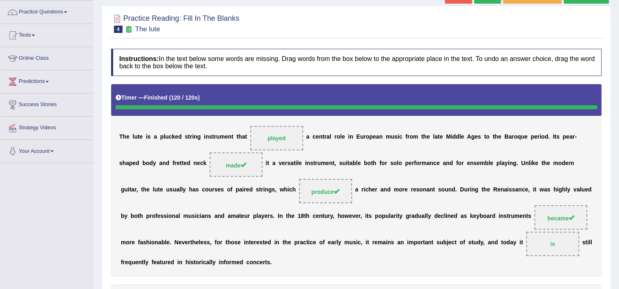
scroll to position [55, 0]
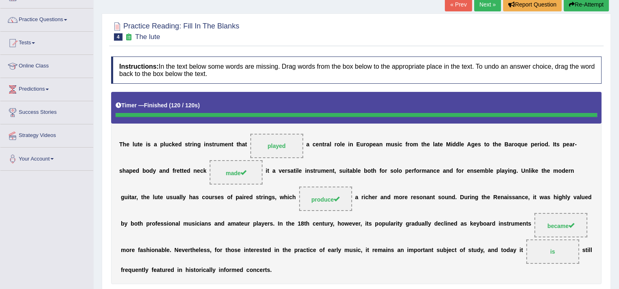
click at [488, 5] on link "Next »" at bounding box center [487, 5] width 27 height 14
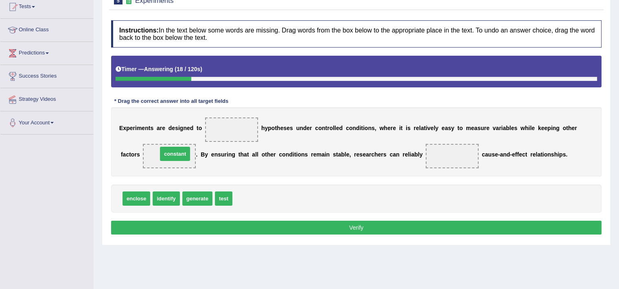
drag, startPoint x: 245, startPoint y: 196, endPoint x: 170, endPoint y: 151, distance: 87.3
click at [224, 197] on span "test" at bounding box center [224, 199] width 18 height 14
drag, startPoint x: 225, startPoint y: 198, endPoint x: 229, endPoint y: 135, distance: 63.6
click at [251, 171] on div "E x p e r i m e n t s a r e d e s i g n e d t o test h y p o t h e s e s u n d …" at bounding box center [356, 141] width 491 height 69
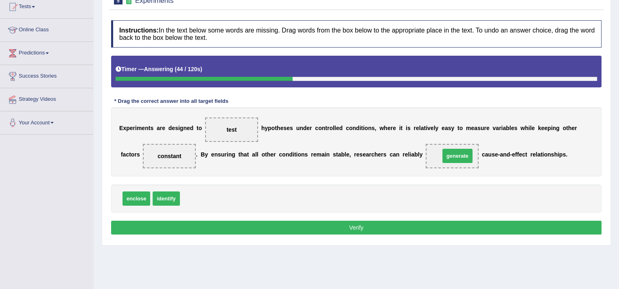
drag, startPoint x: 197, startPoint y: 200, endPoint x: 458, endPoint y: 157, distance: 263.6
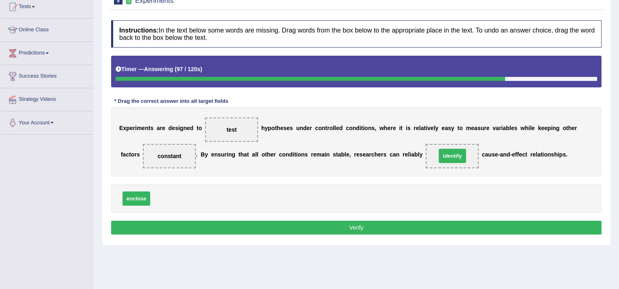
drag, startPoint x: 162, startPoint y: 197, endPoint x: 449, endPoint y: 153, distance: 291.1
drag, startPoint x: 173, startPoint y: 198, endPoint x: 239, endPoint y: 133, distance: 93.3
click at [353, 228] on button "Verify" at bounding box center [356, 228] width 491 height 14
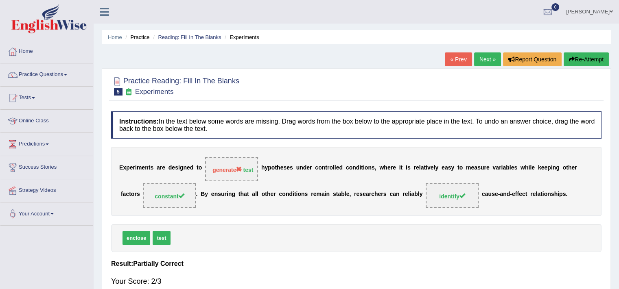
click at [487, 59] on link "Next »" at bounding box center [487, 60] width 27 height 14
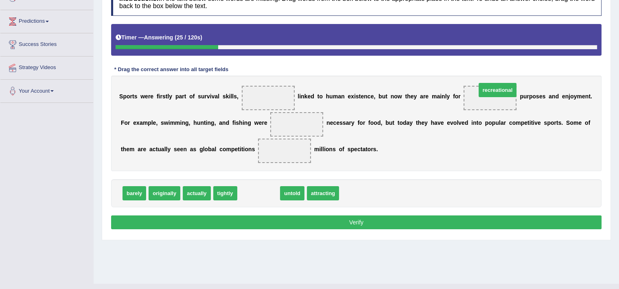
drag, startPoint x: 281, startPoint y: 188, endPoint x: 505, endPoint y: 90, distance: 244.5
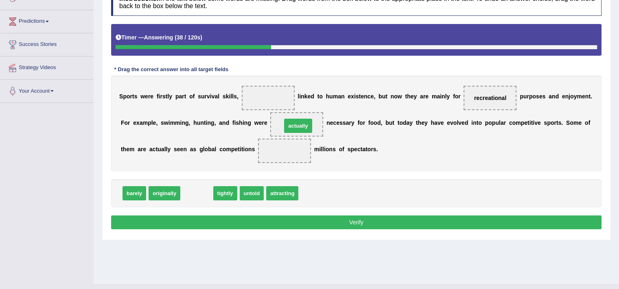
drag, startPoint x: 197, startPoint y: 192, endPoint x: 299, endPoint y: 125, distance: 121.7
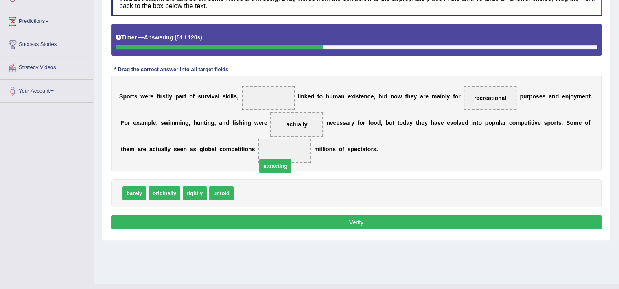
drag, startPoint x: 257, startPoint y: 193, endPoint x: 287, endPoint y: 156, distance: 47.8
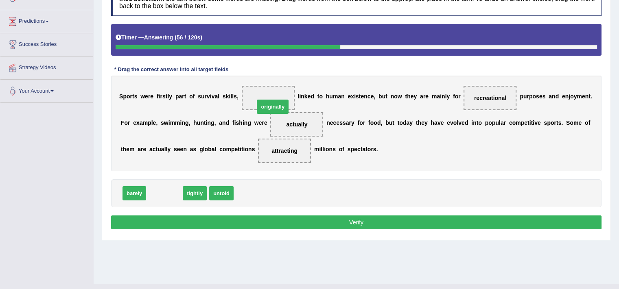
drag, startPoint x: 168, startPoint y: 192, endPoint x: 276, endPoint y: 102, distance: 140.2
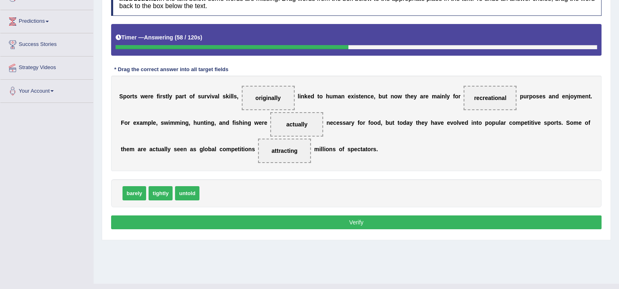
click at [348, 224] on button "Verify" at bounding box center [356, 223] width 491 height 14
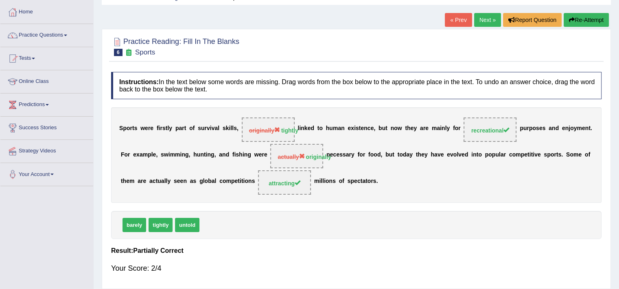
scroll to position [39, 0]
click at [485, 21] on link "Next »" at bounding box center [487, 20] width 27 height 14
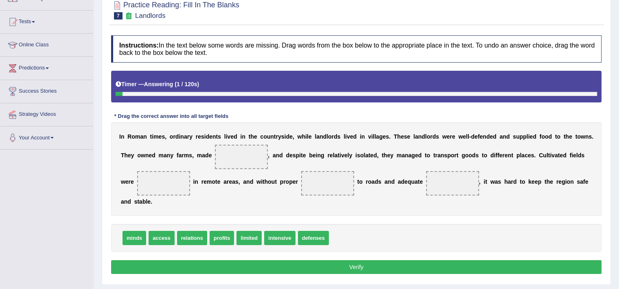
scroll to position [98, 0]
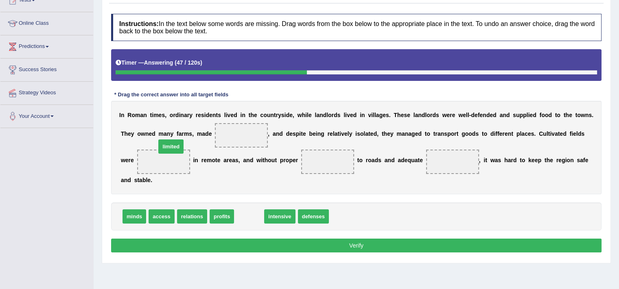
drag, startPoint x: 254, startPoint y: 215, endPoint x: 175, endPoint y: 144, distance: 106.3
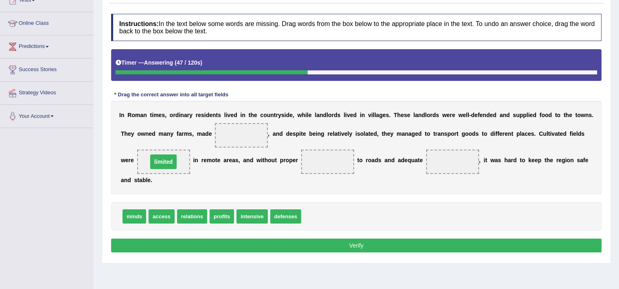
click at [176, 147] on div "I n R o m a n t i m e s , o r d i n a r y r e s i d e n t s l i v e d i n t h e…" at bounding box center [356, 148] width 491 height 94
click at [228, 171] on div "I n R o m a n t i m e s , o r d i n a r y r e s i d e n t s l i v e d i n t h e…" at bounding box center [356, 148] width 491 height 94
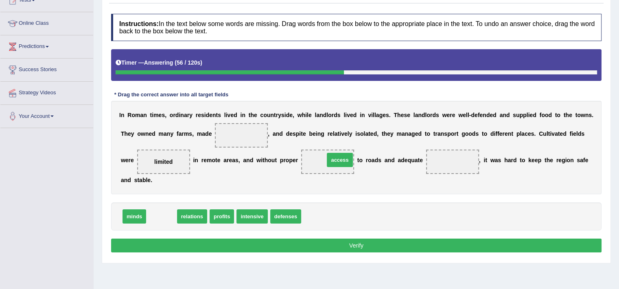
drag, startPoint x: 164, startPoint y: 213, endPoint x: 342, endPoint y: 156, distance: 187.2
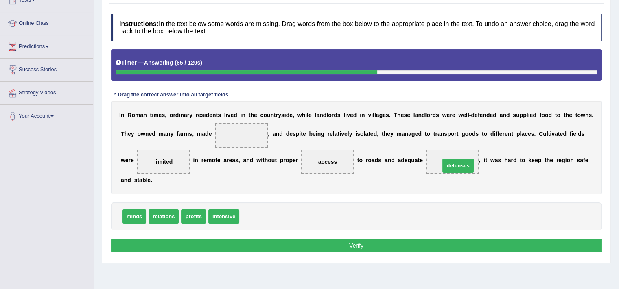
drag, startPoint x: 251, startPoint y: 219, endPoint x: 451, endPoint y: 169, distance: 206.6
click at [419, 190] on div "I n R o m a n t i m e s , o r d i n a r y r e s i d e n t s l i v e d i n t h e…" at bounding box center [356, 148] width 491 height 94
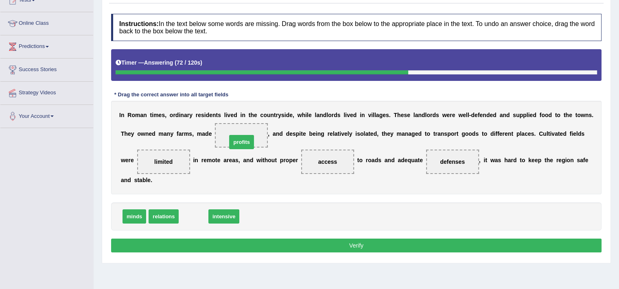
drag, startPoint x: 200, startPoint y: 218, endPoint x: 249, endPoint y: 144, distance: 88.5
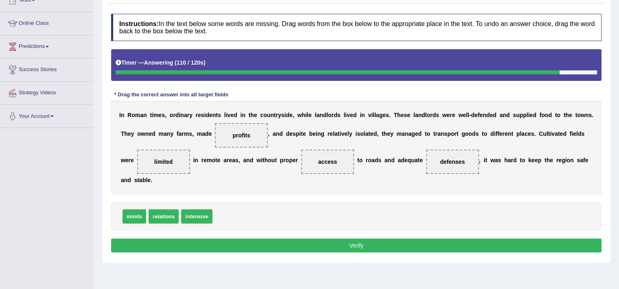
click at [0, 193] on div "Toggle navigation Home Practice Questions Speaking Practice Read Aloud Repeat S…" at bounding box center [309, 113] width 619 height 423
click at [234, 244] on button "Verify" at bounding box center [356, 246] width 491 height 14
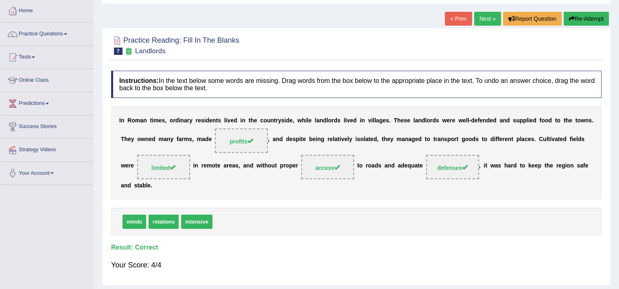
scroll to position [0, 0]
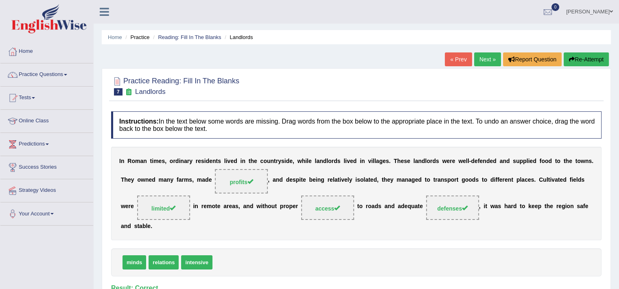
click at [481, 53] on link "Next »" at bounding box center [487, 60] width 27 height 14
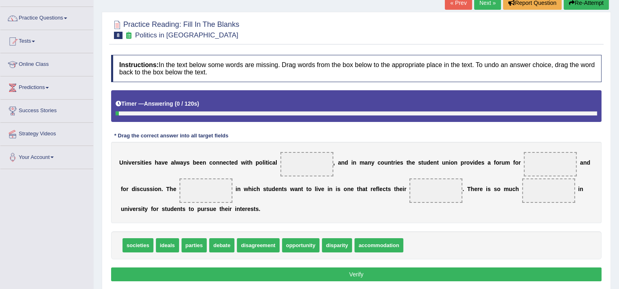
scroll to position [138, 0]
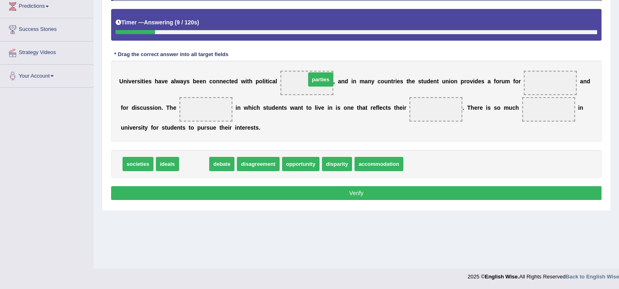
drag, startPoint x: 201, startPoint y: 164, endPoint x: 324, endPoint y: 83, distance: 147.6
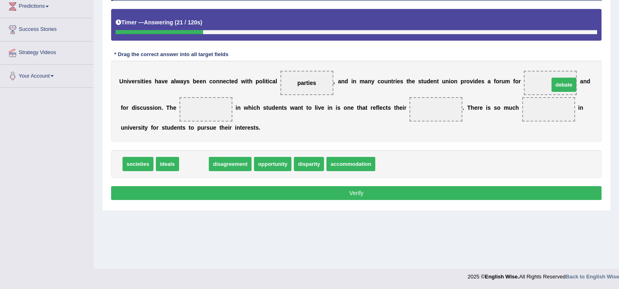
drag, startPoint x: 200, startPoint y: 162, endPoint x: 570, endPoint y: 83, distance: 378.5
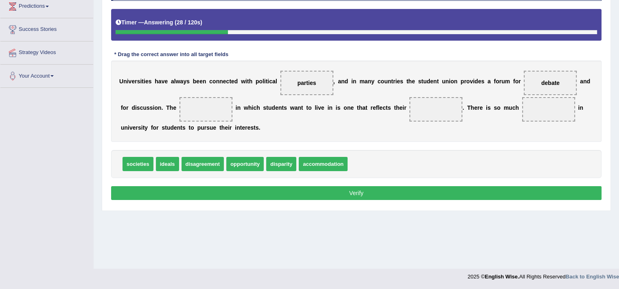
click at [166, 154] on div "societies ideals disagreement opportunity disparity accommodation" at bounding box center [356, 164] width 491 height 28
drag, startPoint x: 137, startPoint y: 165, endPoint x: 214, endPoint y: 114, distance: 92.3
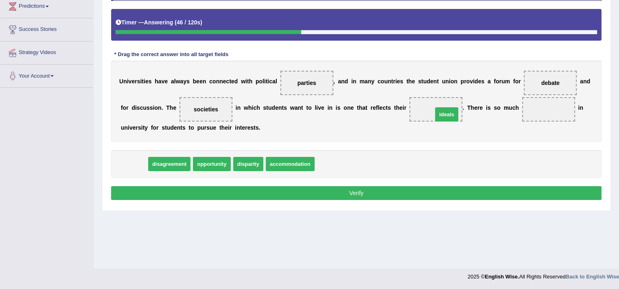
drag, startPoint x: 132, startPoint y: 162, endPoint x: 445, endPoint y: 112, distance: 316.6
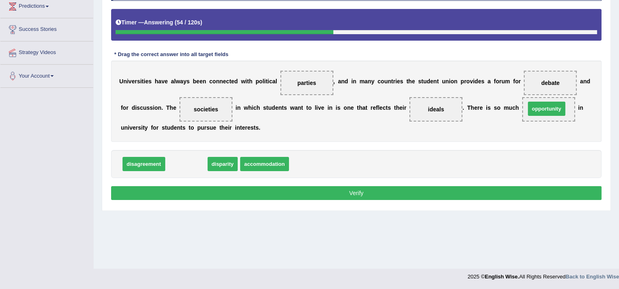
drag, startPoint x: 188, startPoint y: 167, endPoint x: 548, endPoint y: 111, distance: 364.5
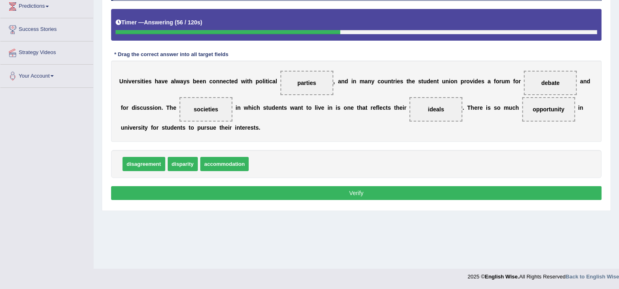
click at [351, 133] on div "U n i v e r s i t i e s h a v e a l w a y s b e e n c o n n e c t e d w i t h p…" at bounding box center [356, 101] width 491 height 81
click at [340, 195] on button "Verify" at bounding box center [356, 193] width 491 height 14
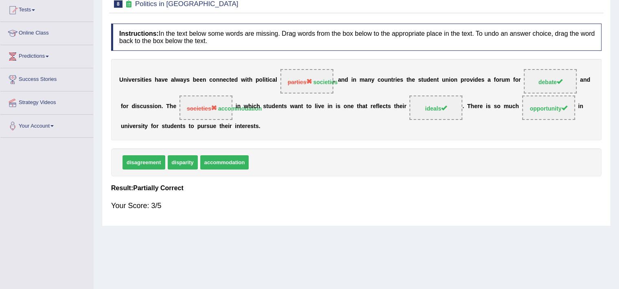
scroll to position [83, 0]
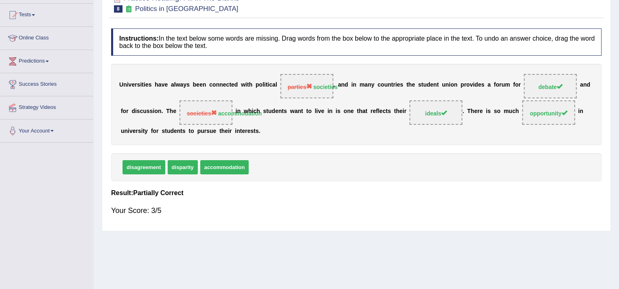
click at [350, 160] on div "disagreement disparity accommodation" at bounding box center [356, 167] width 491 height 28
drag, startPoint x: 118, startPoint y: 84, endPoint x: 268, endPoint y: 100, distance: 151.1
click at [268, 100] on div "U n i v e r s i t i e s h a v e a l w a y s b e e n c o n n e c t e d w i t h p…" at bounding box center [356, 104] width 491 height 81
click at [387, 169] on div "disagreement disparity accommodation" at bounding box center [356, 167] width 491 height 28
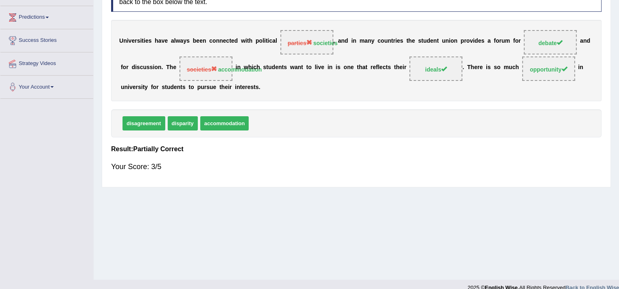
scroll to position [0, 0]
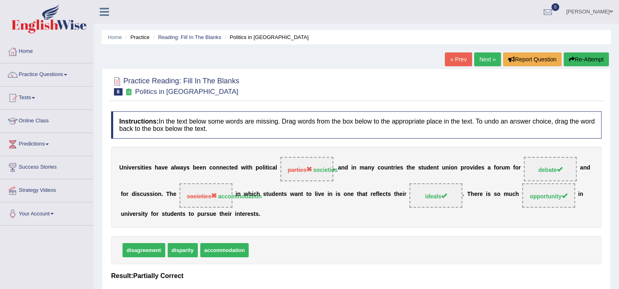
click at [484, 58] on link "Next »" at bounding box center [487, 60] width 27 height 14
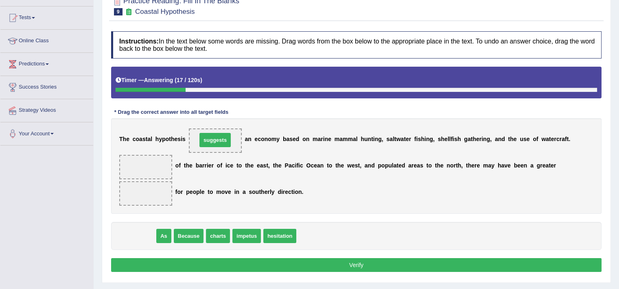
drag, startPoint x: 141, startPoint y: 237, endPoint x: 218, endPoint y: 141, distance: 122.8
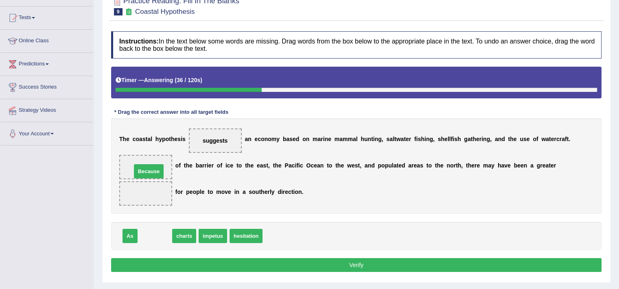
drag, startPoint x: 160, startPoint y: 233, endPoint x: 154, endPoint y: 169, distance: 64.6
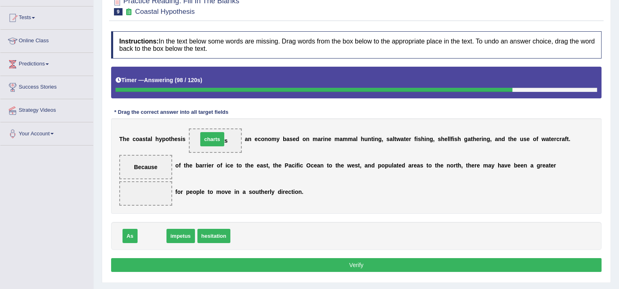
drag, startPoint x: 150, startPoint y: 237, endPoint x: 210, endPoint y: 139, distance: 115.1
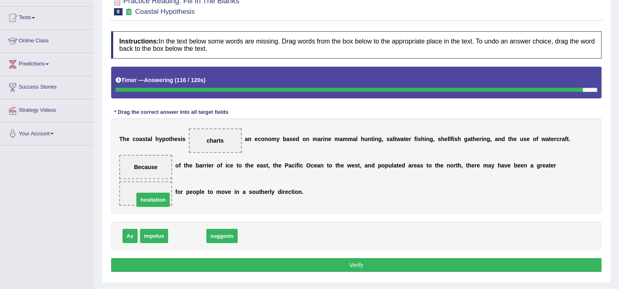
drag, startPoint x: 192, startPoint y: 235, endPoint x: 156, endPoint y: 195, distance: 53.9
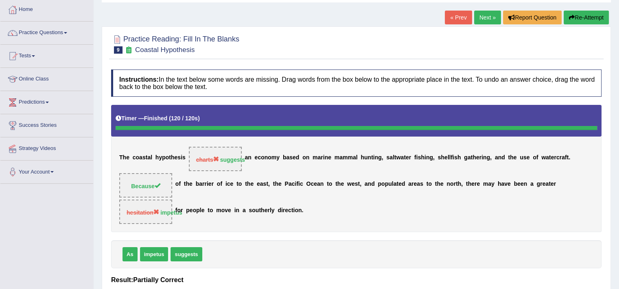
scroll to position [49, 0]
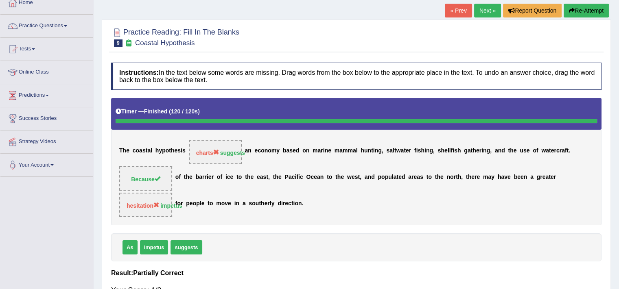
click at [488, 14] on link "Next »" at bounding box center [487, 11] width 27 height 14
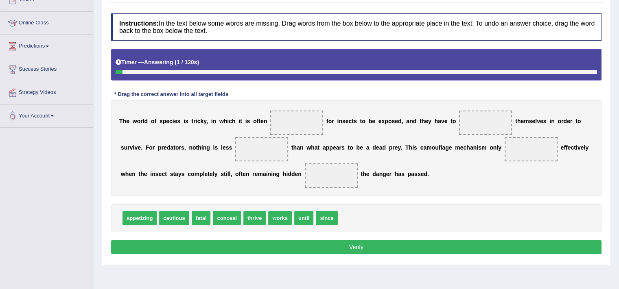
scroll to position [110, 0]
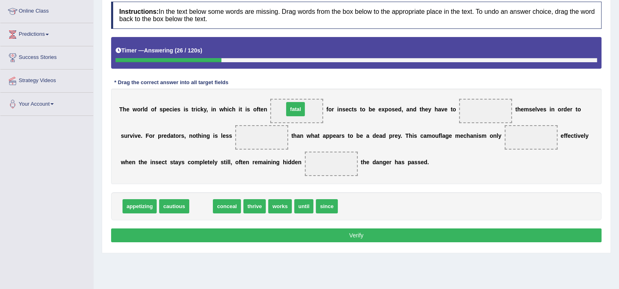
drag, startPoint x: 202, startPoint y: 208, endPoint x: 297, endPoint y: 110, distance: 135.6
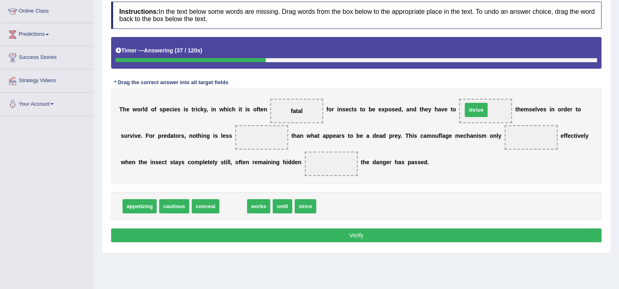
drag, startPoint x: 231, startPoint y: 203, endPoint x: 473, endPoint y: 110, distance: 259.7
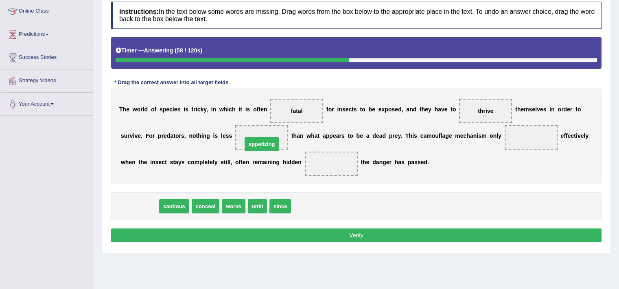
drag, startPoint x: 141, startPoint y: 204, endPoint x: 269, endPoint y: 136, distance: 145.2
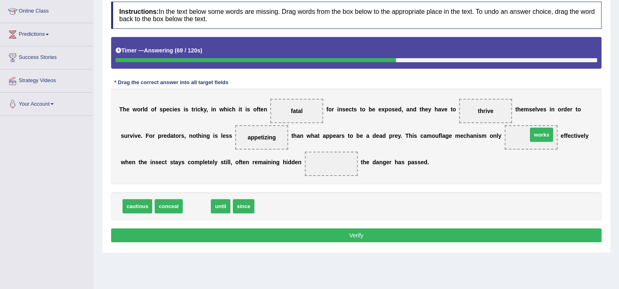
drag, startPoint x: 203, startPoint y: 203, endPoint x: 543, endPoint y: 132, distance: 347.0
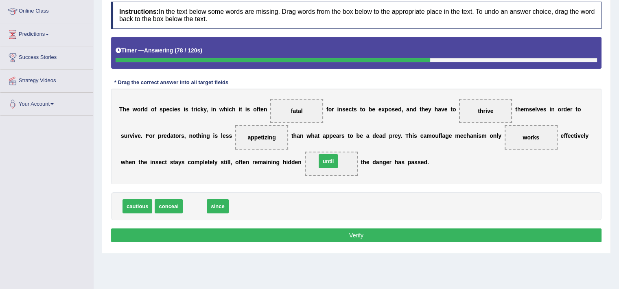
drag, startPoint x: 194, startPoint y: 208, endPoint x: 329, endPoint y: 162, distance: 142.3
